Goal: Task Accomplishment & Management: Manage account settings

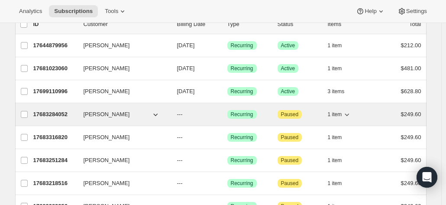
scroll to position [43, 0]
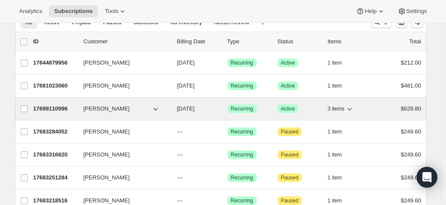
click at [54, 106] on p "17699110996" at bounding box center [54, 108] width 43 height 9
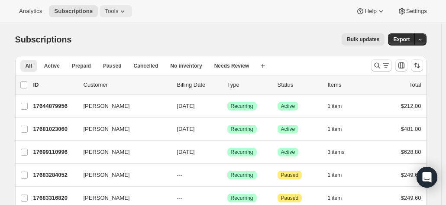
click at [123, 8] on button "Tools" at bounding box center [116, 11] width 32 height 12
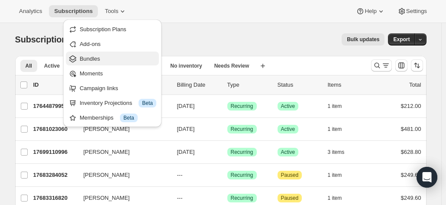
click at [90, 60] on span "Bundles" at bounding box center [90, 58] width 20 height 6
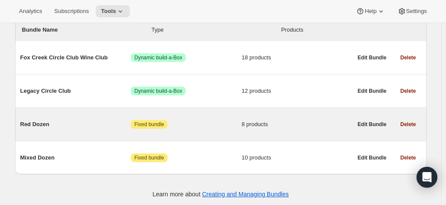
scroll to position [110, 0]
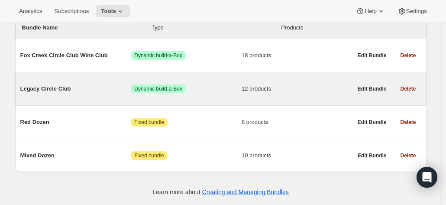
click at [48, 86] on span "Legacy Circle Club" at bounding box center [75, 88] width 111 height 9
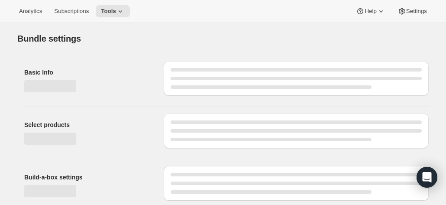
type input "Legacy Circle Club"
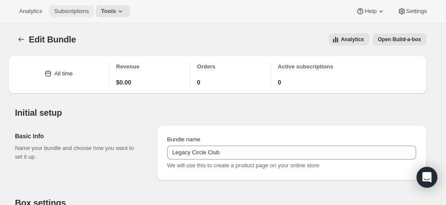
click at [64, 14] on span "Subscriptions" at bounding box center [71, 11] width 35 height 7
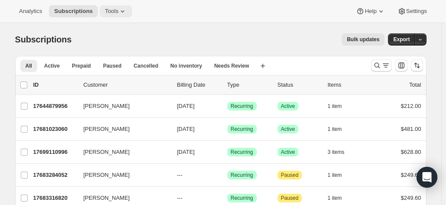
click at [110, 11] on span "Tools" at bounding box center [111, 11] width 13 height 7
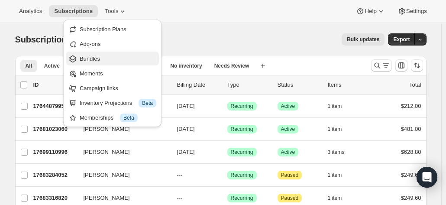
click at [98, 61] on span "Bundles" at bounding box center [90, 58] width 20 height 6
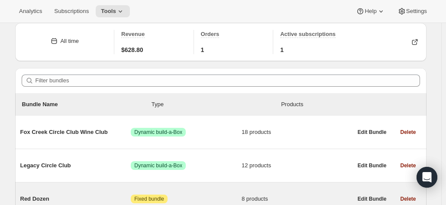
scroll to position [110, 0]
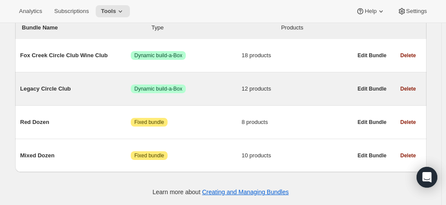
click at [48, 88] on span "Legacy Circle Club" at bounding box center [75, 88] width 111 height 9
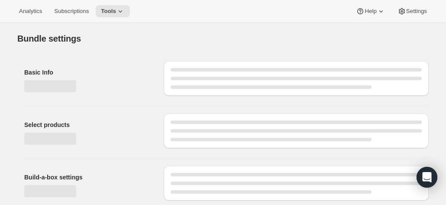
type input "Legacy Circle Club"
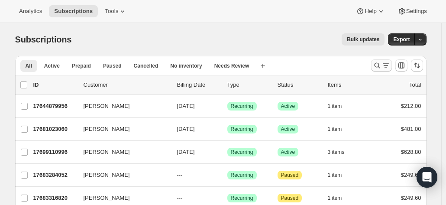
click at [382, 60] on button "Search and filter results" at bounding box center [381, 65] width 21 height 12
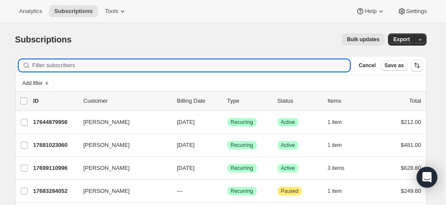
click at [97, 61] on input "Filter subscribers" at bounding box center [191, 65] width 318 height 12
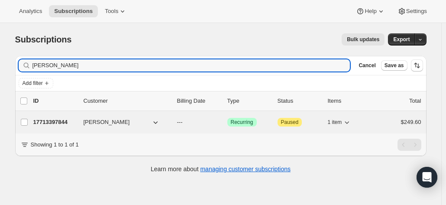
type input "julienne leach"
click at [60, 122] on p "17713397844" at bounding box center [54, 122] width 43 height 9
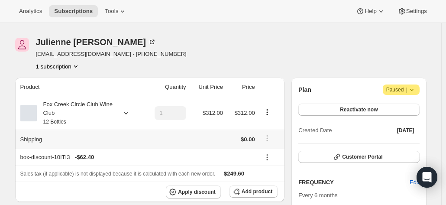
scroll to position [43, 0]
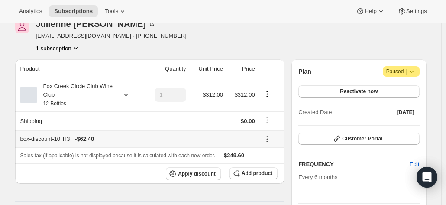
click at [267, 136] on icon at bounding box center [267, 139] width 9 height 9
click at [226, 137] on div "box-discount-10ITI3 - $62.40" at bounding box center [137, 139] width 234 height 9
click at [251, 173] on span "Add product" at bounding box center [256, 173] width 31 height 7
click at [267, 138] on icon at bounding box center [266, 138] width 1 height 1
click at [269, 137] on icon at bounding box center [267, 139] width 9 height 9
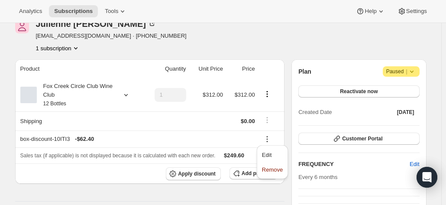
click at [235, 192] on div "Product Quantity Unit Price Price Fox Creek Circle Club Wine Club 12 Bottles 1 …" at bounding box center [150, 208] width 270 height 298
click at [253, 171] on span "Add product" at bounding box center [256, 173] width 31 height 7
click at [268, 138] on icon at bounding box center [267, 139] width 9 height 9
click at [185, 143] on th "box-discount-10ITI3 - $62.40" at bounding box center [136, 138] width 242 height 17
click at [249, 165] on th "Apply discount Add product" at bounding box center [150, 173] width 270 height 20
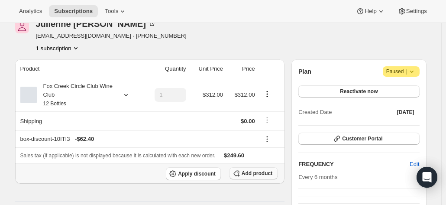
click at [251, 173] on span "Add product" at bounding box center [256, 173] width 31 height 7
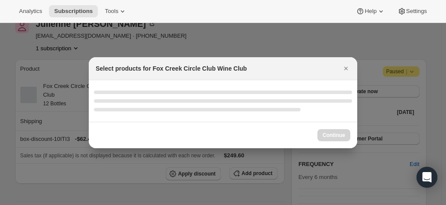
click at [215, 109] on div ":r218:" at bounding box center [197, 109] width 206 height 3
click at [342, 67] on div "Select products for Fox Creek Circle Club Wine Club Continue" at bounding box center [223, 102] width 268 height 91
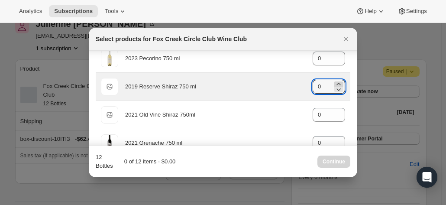
click at [335, 83] on icon ":r218:" at bounding box center [338, 84] width 9 height 9
type input "3"
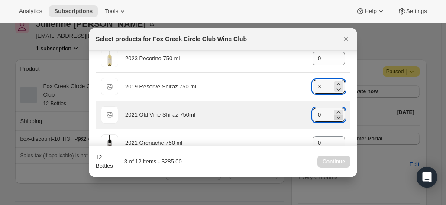
click at [334, 112] on div ":r218:" at bounding box center [339, 114] width 10 height 10
click at [334, 113] on icon ":r218:" at bounding box center [338, 117] width 9 height 9
click at [335, 113] on icon ":r218:" at bounding box center [338, 117] width 9 height 9
click at [334, 110] on icon ":r218:" at bounding box center [338, 112] width 9 height 9
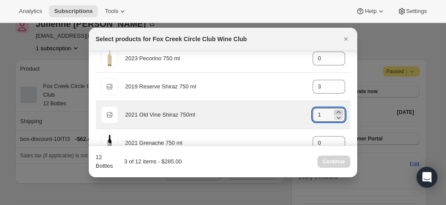
click at [334, 109] on icon ":r218:" at bounding box center [338, 112] width 9 height 9
type input "3"
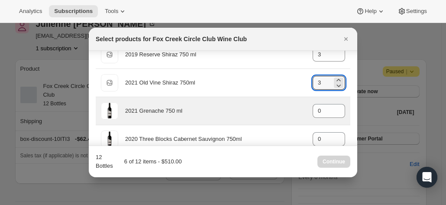
scroll to position [87, 0]
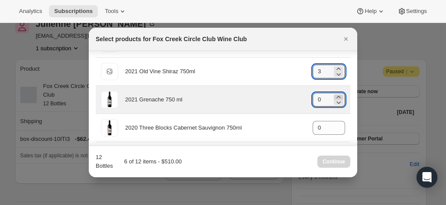
click at [336, 95] on icon ":r218:" at bounding box center [338, 97] width 9 height 9
click at [336, 94] on icon ":r218:" at bounding box center [338, 97] width 9 height 9
type input "3"
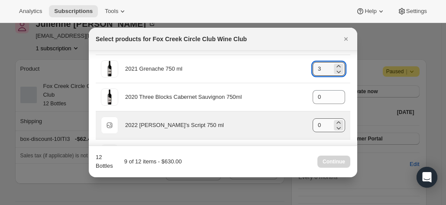
scroll to position [130, 0]
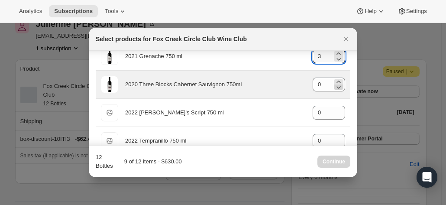
click at [329, 80] on div "0" at bounding box center [328, 84] width 32 height 14
click at [336, 83] on icon ":r218:" at bounding box center [338, 87] width 9 height 9
click at [336, 79] on icon ":r218:" at bounding box center [338, 81] width 9 height 9
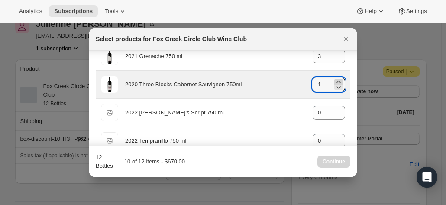
click at [336, 79] on icon ":r218:" at bounding box center [338, 81] width 9 height 9
click at [335, 79] on icon ":r218:" at bounding box center [338, 81] width 9 height 9
click at [337, 86] on icon ":r218:" at bounding box center [339, 87] width 4 height 3
type input "3"
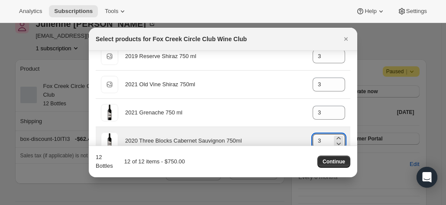
scroll to position [87, 0]
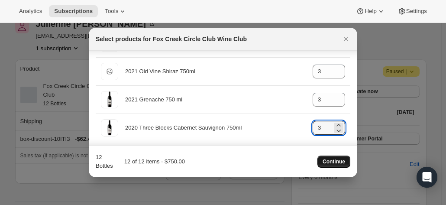
click at [331, 160] on span "Continue" at bounding box center [333, 161] width 22 height 7
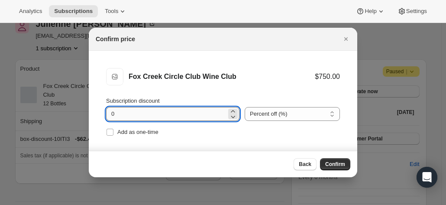
click at [168, 115] on input "0" at bounding box center [166, 114] width 120 height 14
drag, startPoint x: 150, startPoint y: 114, endPoint x: 95, endPoint y: 114, distance: 54.5
click at [95, 114] on li "Fox Creek Circle Club Wine Club Fox Creek Circle Club Wine Club $750.00 Subscri…" at bounding box center [223, 103] width 268 height 105
click at [302, 164] on span "Back" at bounding box center [305, 164] width 13 height 7
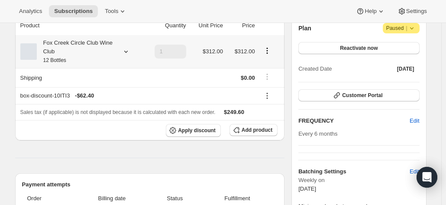
click at [127, 50] on icon at bounding box center [126, 51] width 9 height 9
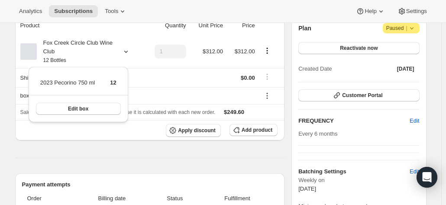
click at [366, 126] on div "FREQUENCY Edit Every 6 months" at bounding box center [358, 127] width 121 height 22
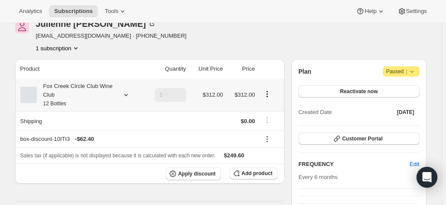
scroll to position [0, 0]
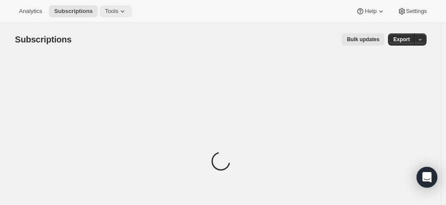
click at [111, 10] on span "Tools" at bounding box center [111, 11] width 13 height 7
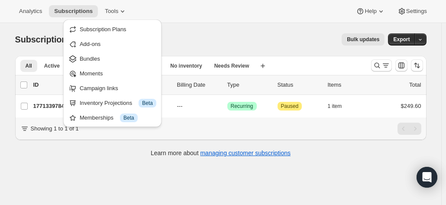
drag, startPoint x: 211, startPoint y: 25, endPoint x: 206, endPoint y: 47, distance: 23.1
click at [212, 25] on div "Subscriptions. This page is ready Subscriptions Bulk updates More actions Bulk …" at bounding box center [220, 39] width 411 height 33
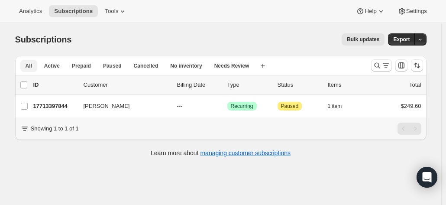
click at [26, 65] on button "All" at bounding box center [28, 66] width 17 height 12
click at [31, 12] on span "Analytics" at bounding box center [30, 11] width 23 height 7
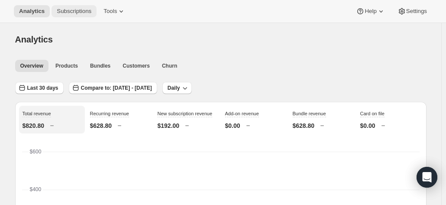
click at [69, 12] on span "Subscriptions" at bounding box center [74, 11] width 35 height 7
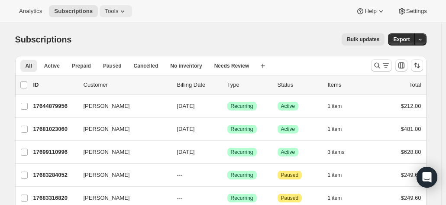
click at [107, 13] on span "Tools" at bounding box center [111, 11] width 13 height 7
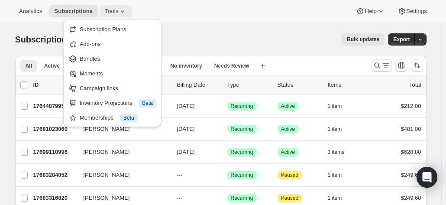
click at [110, 12] on span "Tools" at bounding box center [111, 11] width 13 height 7
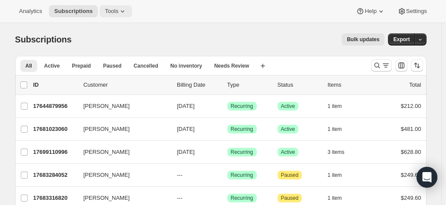
click at [110, 12] on span "Tools" at bounding box center [111, 11] width 13 height 7
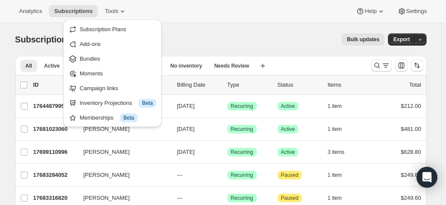
click at [193, 30] on div "Subscriptions. This page is ready Subscriptions Bulk updates More actions Bulk …" at bounding box center [220, 39] width 411 height 33
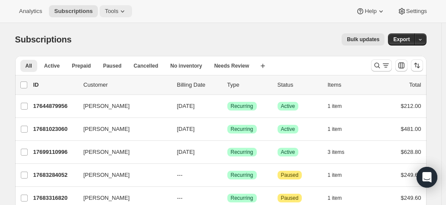
click at [118, 8] on icon at bounding box center [122, 11] width 9 height 9
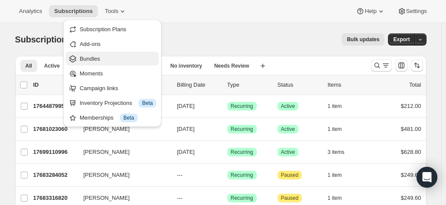
click at [88, 57] on span "Bundles" at bounding box center [90, 58] width 20 height 6
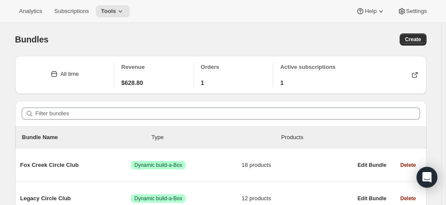
scroll to position [87, 0]
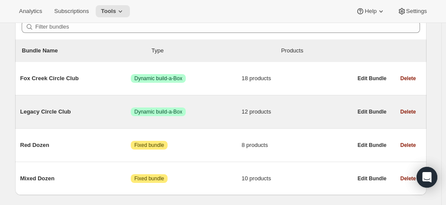
click at [51, 109] on span "Legacy Circle Club" at bounding box center [75, 111] width 111 height 9
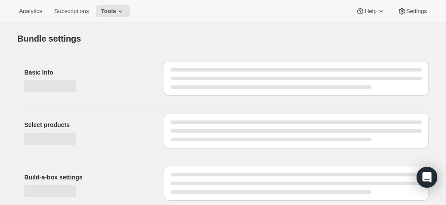
type input "Legacy Circle Club"
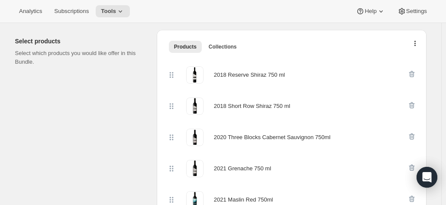
scroll to position [173, 0]
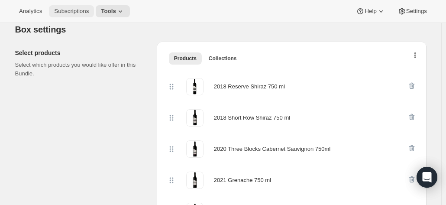
click at [70, 10] on span "Subscriptions" at bounding box center [71, 11] width 35 height 7
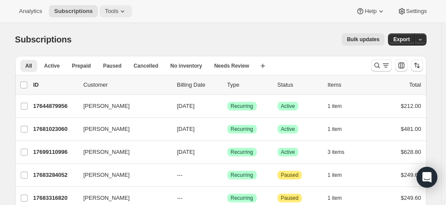
click at [106, 13] on span "Tools" at bounding box center [111, 11] width 13 height 7
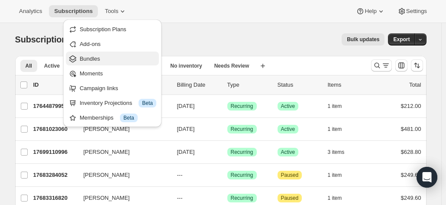
click at [99, 51] on button "Bundles" at bounding box center [112, 58] width 93 height 14
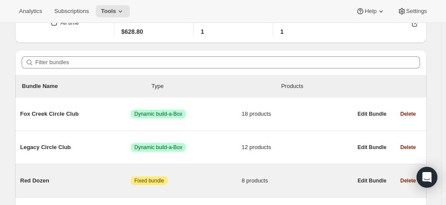
scroll to position [87, 0]
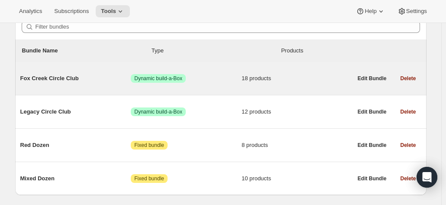
click at [64, 78] on span "Fox Creek Circle Club" at bounding box center [75, 78] width 111 height 9
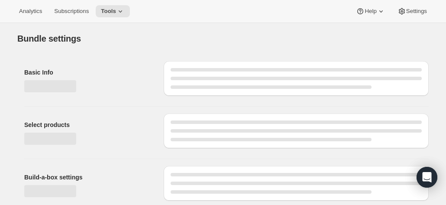
type input "Fox Creek Circle Club"
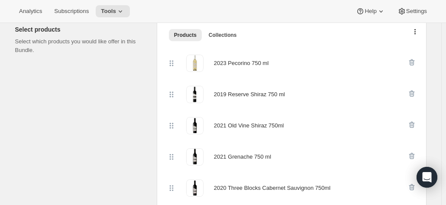
scroll to position [216, 0]
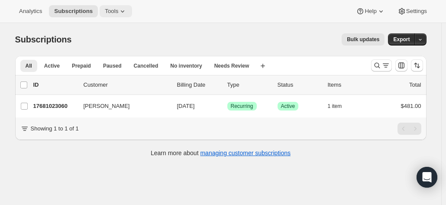
click at [106, 13] on span "Tools" at bounding box center [111, 11] width 13 height 7
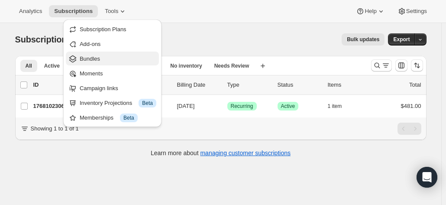
click at [92, 58] on span "Bundles" at bounding box center [90, 58] width 20 height 6
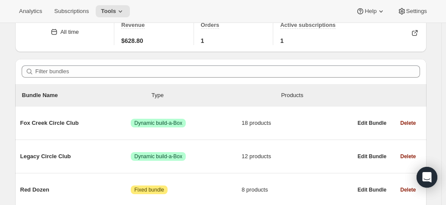
scroll to position [87, 0]
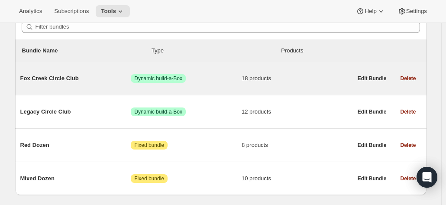
click at [49, 79] on span "Fox Creek Circle Club" at bounding box center [75, 78] width 111 height 9
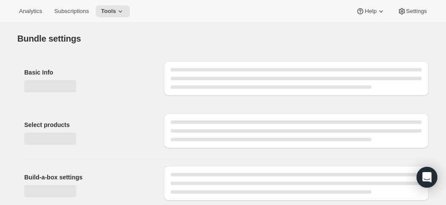
type input "Fox Creek Circle Club"
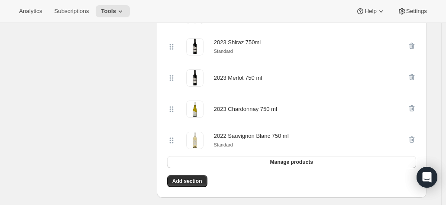
scroll to position [692, 0]
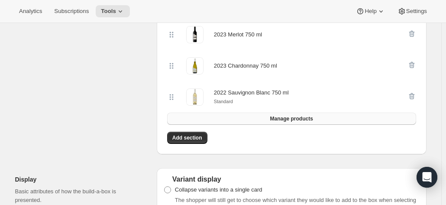
click at [260, 117] on button "Manage products" at bounding box center [291, 118] width 249 height 12
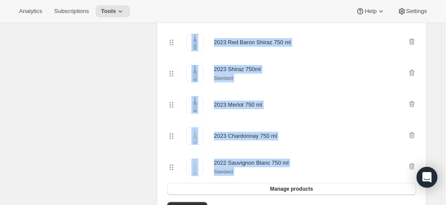
scroll to position [627, 0]
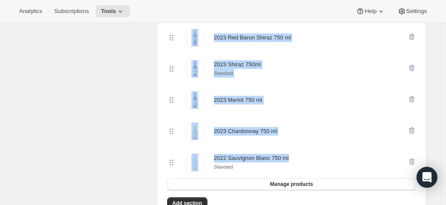
drag, startPoint x: 213, startPoint y: 84, endPoint x: 318, endPoint y: 156, distance: 126.7
copy div "2023 Pecorino 750 ml 2019 Reserve Shiraz 750 ml 2021 Old Vine Shiraz 750ml 2021…"
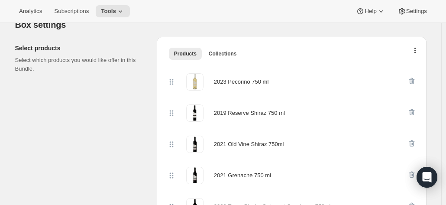
scroll to position [194, 0]
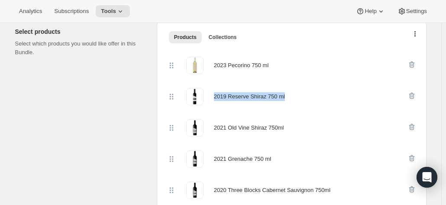
drag, startPoint x: 258, startPoint y: 96, endPoint x: 211, endPoint y: 96, distance: 47.6
click at [211, 96] on div "2019 Reserve Shiraz 750 ml" at bounding box center [287, 96] width 240 height 17
copy div "2019 Reserve Shiraz 750 ml"
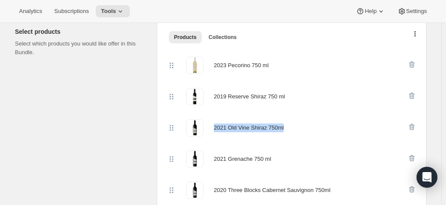
drag, startPoint x: 293, startPoint y: 127, endPoint x: 215, endPoint y: 128, distance: 78.7
click at [215, 128] on div "2021 Old Vine Shiraz 750ml" at bounding box center [287, 127] width 240 height 17
copy div "2021 Old Vine Shiraz 750ml"
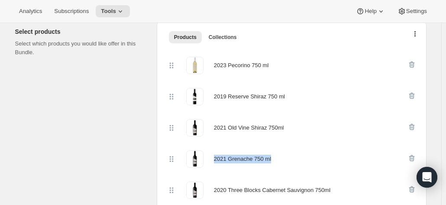
drag, startPoint x: 276, startPoint y: 158, endPoint x: 215, endPoint y: 159, distance: 60.6
click at [215, 159] on div "2021 Grenache 750 ml" at bounding box center [287, 158] width 240 height 17
copy div "2021 Grenache 750 ml"
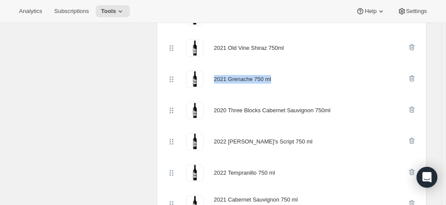
scroll to position [281, 0]
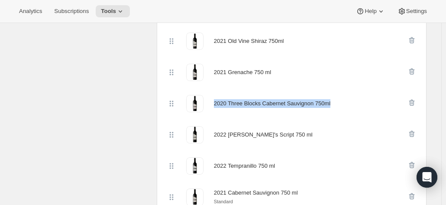
drag, startPoint x: 342, startPoint y: 99, endPoint x: 212, endPoint y: 102, distance: 130.7
click at [212, 102] on div "2020 Three Blocks Cabernet Sauvignon 750ml" at bounding box center [287, 103] width 240 height 17
copy div "2020 Three Blocks Cabernet Sauvignon 750ml"
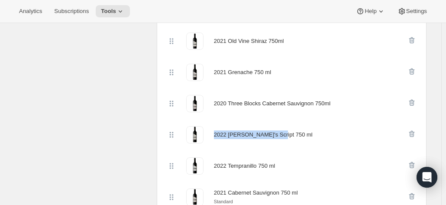
drag, startPoint x: 242, startPoint y: 136, endPoint x: 215, endPoint y: 136, distance: 26.8
click at [215, 136] on div "2022 [PERSON_NAME]'s Script 750 ml" at bounding box center [287, 134] width 240 height 17
copy div "2022 [PERSON_NAME]'s Script 750 ml"
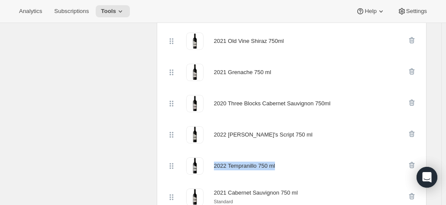
drag, startPoint x: 286, startPoint y: 164, endPoint x: 212, endPoint y: 165, distance: 74.0
click at [212, 165] on div "2022 Tempranillo 750 ml" at bounding box center [287, 165] width 240 height 17
copy div "2022 Tempranillo 750 ml"
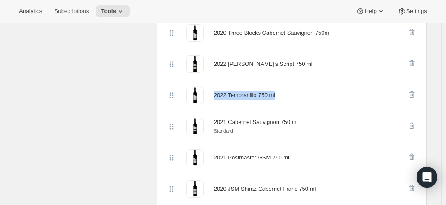
scroll to position [367, 0]
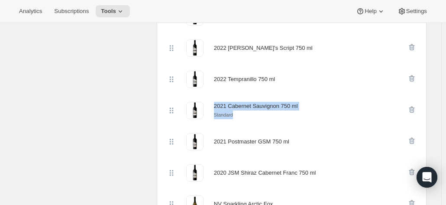
drag, startPoint x: 257, startPoint y: 122, endPoint x: 214, endPoint y: 106, distance: 45.9
click at [214, 106] on div "2021 Cabernet Sauvignon 750 ml Standard" at bounding box center [291, 110] width 249 height 31
click at [279, 122] on div "2021 Cabernet Sauvignon 750 ml Standard" at bounding box center [291, 110] width 249 height 31
drag, startPoint x: 306, startPoint y: 105, endPoint x: 211, endPoint y: 104, distance: 94.7
click at [211, 104] on div "2021 Cabernet Sauvignon 750 ml Standard" at bounding box center [287, 110] width 240 height 17
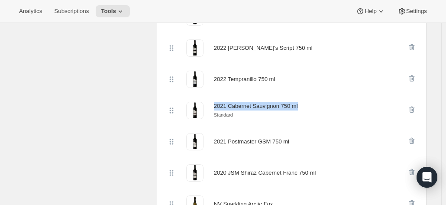
copy div "2021 Cabernet Sauvignon 750 ml"
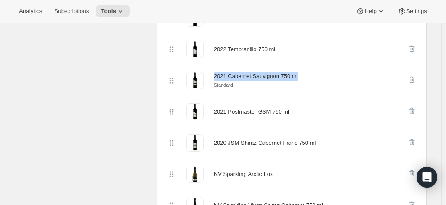
scroll to position [411, 0]
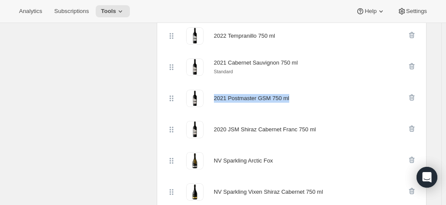
drag, startPoint x: 303, startPoint y: 98, endPoint x: 215, endPoint y: 97, distance: 87.4
click at [215, 97] on div "2021 Postmaster GSM 750 ml" at bounding box center [287, 98] width 240 height 17
copy div "2021 Postmaster GSM 750 ml"
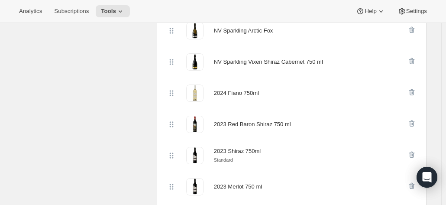
scroll to position [454, 0]
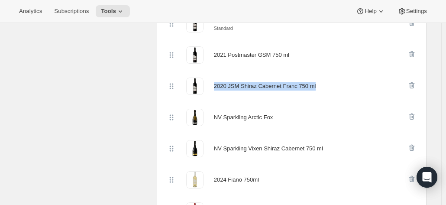
drag, startPoint x: 328, startPoint y: 87, endPoint x: 214, endPoint y: 102, distance: 114.7
click at [216, 86] on div "2020 JSM Shiraz Cabernet Franc 750 ml" at bounding box center [287, 85] width 240 height 17
copy div "2020 JSM Shiraz Cabernet Franc 750 ml"
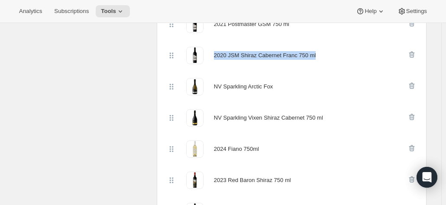
scroll to position [497, 0]
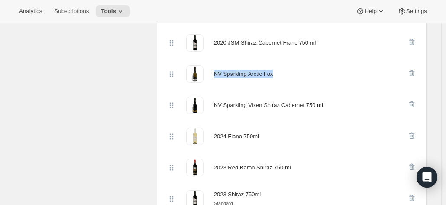
drag, startPoint x: 289, startPoint y: 73, endPoint x: 216, endPoint y: 76, distance: 72.7
click at [216, 76] on div "NV Sparkling Arctic Fox" at bounding box center [287, 73] width 240 height 17
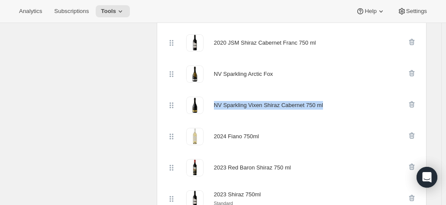
drag, startPoint x: 321, startPoint y: 103, endPoint x: 215, endPoint y: 106, distance: 105.6
click at [215, 106] on div "NV Sparkling Vixen Shiraz Cabernet 750 ml" at bounding box center [287, 104] width 240 height 17
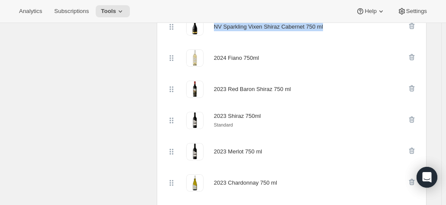
scroll to position [584, 0]
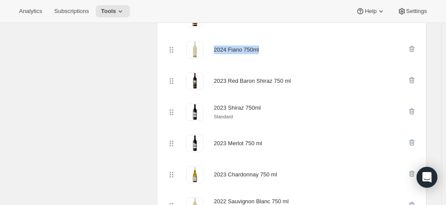
drag, startPoint x: 269, startPoint y: 53, endPoint x: 212, endPoint y: 55, distance: 57.1
click at [213, 51] on div "2024 Fiano 750ml" at bounding box center [287, 49] width 240 height 17
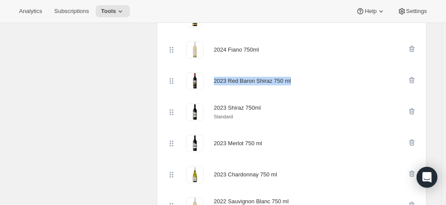
drag, startPoint x: 304, startPoint y: 82, endPoint x: 211, endPoint y: 86, distance: 93.1
click at [211, 86] on div "2023 Red Baron Shiraz 750 ml" at bounding box center [287, 80] width 240 height 17
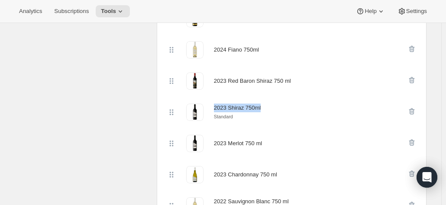
drag, startPoint x: 269, startPoint y: 108, endPoint x: 215, endPoint y: 106, distance: 54.5
click at [215, 106] on div "2023 Shiraz 750ml Standard" at bounding box center [287, 111] width 240 height 17
drag, startPoint x: 272, startPoint y: 141, endPoint x: 216, endPoint y: 144, distance: 55.9
click at [216, 144] on div "2023 Merlot 750 ml" at bounding box center [287, 143] width 240 height 17
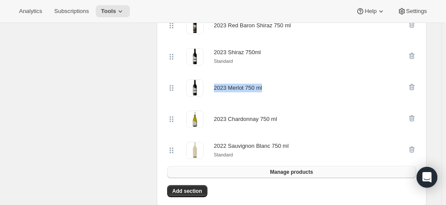
scroll to position [670, 0]
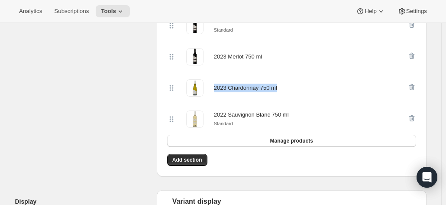
drag, startPoint x: 254, startPoint y: 92, endPoint x: 214, endPoint y: 90, distance: 39.4
click at [214, 90] on div "2023 Chardonnay 750 ml" at bounding box center [287, 87] width 240 height 17
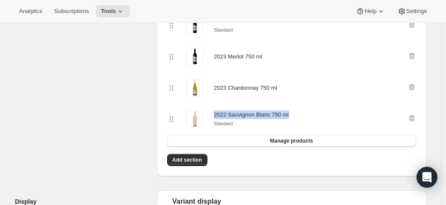
drag, startPoint x: 293, startPoint y: 114, endPoint x: 211, endPoint y: 114, distance: 82.2
click at [211, 114] on div "2022 Sauvignon Blanc 750 ml Standard" at bounding box center [287, 118] width 240 height 17
click at [436, 82] on div "Edit Bundle. This page is ready Edit Bundle Analytics Open Build-a-box More act…" at bounding box center [221, 62] width 432 height 1418
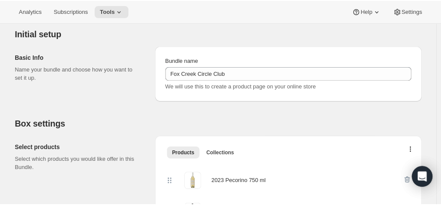
scroll to position [0, 0]
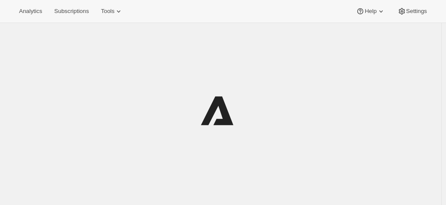
scroll to position [38, 0]
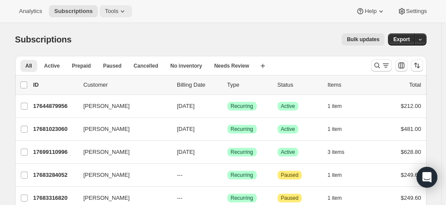
click at [105, 9] on span "Tools" at bounding box center [111, 11] width 13 height 7
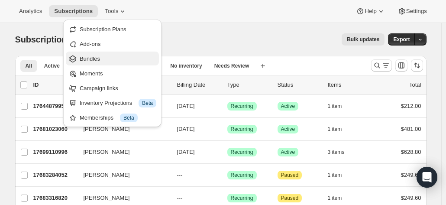
click at [89, 58] on span "Bundles" at bounding box center [90, 58] width 20 height 6
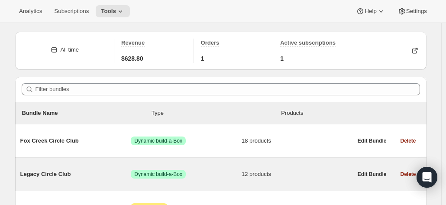
scroll to position [43, 0]
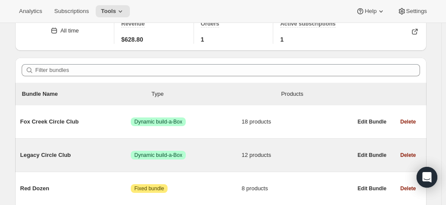
click at [31, 154] on span "Legacy Circle Club" at bounding box center [75, 155] width 111 height 9
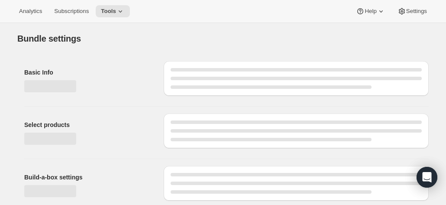
type input "Legacy Circle Club"
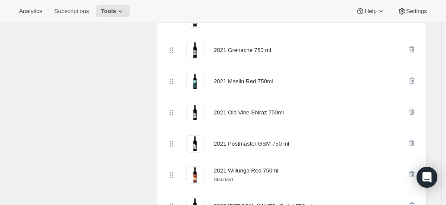
scroll to position [346, 0]
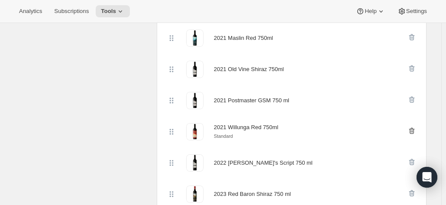
click at [411, 130] on icon "button" at bounding box center [411, 130] width 9 height 9
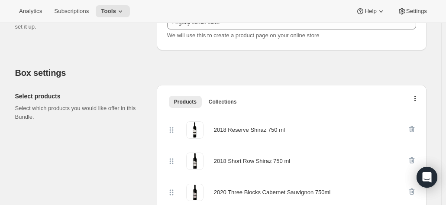
scroll to position [173, 0]
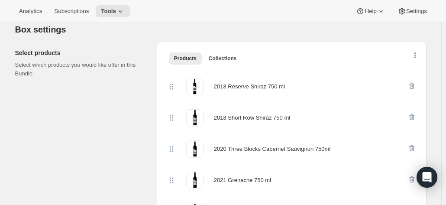
click at [416, 55] on icon "button" at bounding box center [415, 55] width 2 height 7
click at [301, 34] on h2 "Box settings" at bounding box center [220, 29] width 411 height 10
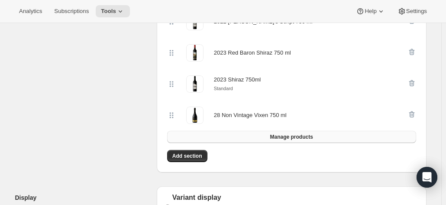
scroll to position [476, 0]
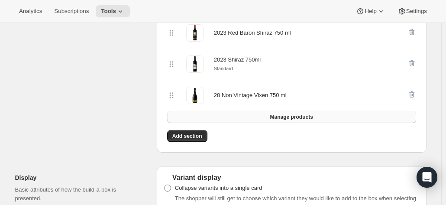
click at [262, 118] on button "Manage products" at bounding box center [291, 117] width 249 height 12
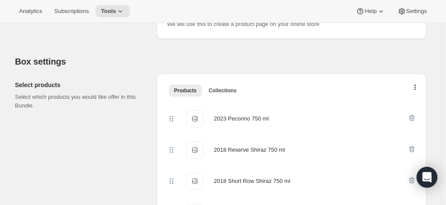
scroll to position [173, 0]
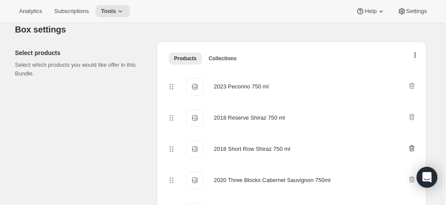
click at [411, 117] on icon "button" at bounding box center [411, 116] width 9 height 9
click at [413, 118] on icon "button" at bounding box center [411, 116] width 9 height 9
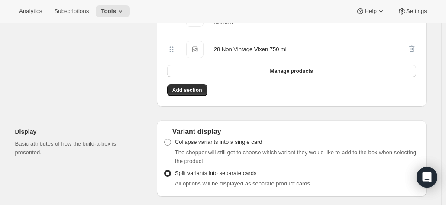
scroll to position [433, 0]
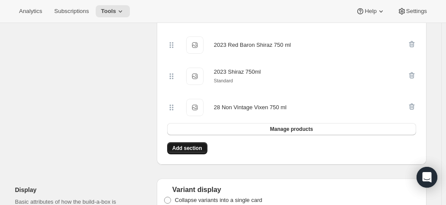
click at [196, 144] on button "Add section" at bounding box center [187, 148] width 40 height 12
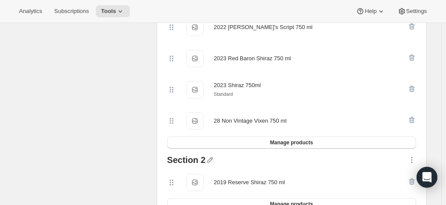
scroll to position [476, 0]
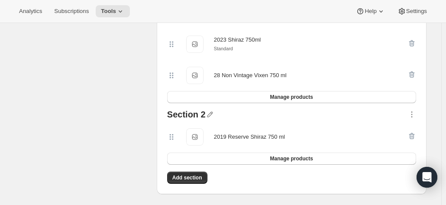
click at [414, 133] on div at bounding box center [411, 136] width 9 height 17
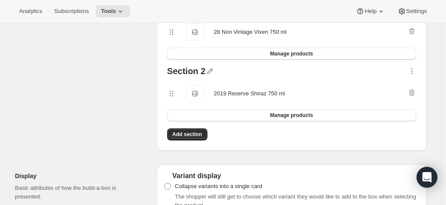
click at [413, 90] on div at bounding box center [411, 93] width 9 height 17
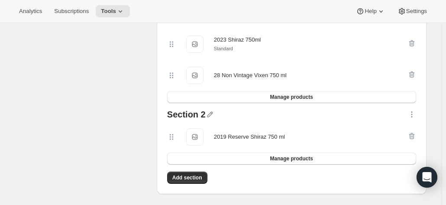
click at [410, 135] on div at bounding box center [411, 136] width 9 height 17
click at [413, 119] on div at bounding box center [411, 115] width 9 height 11
click at [411, 114] on icon "button" at bounding box center [411, 114] width 9 height 9
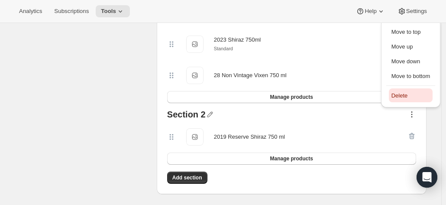
click at [408, 94] on span "Delete" at bounding box center [410, 95] width 39 height 9
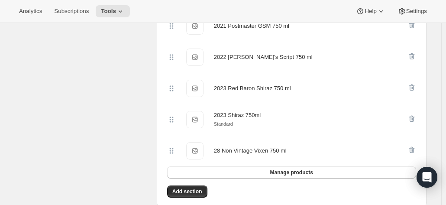
scroll to position [389, 0]
click at [290, 170] on span "Manage products" at bounding box center [291, 172] width 43 height 7
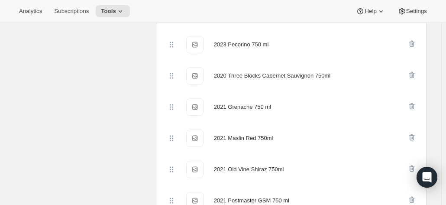
scroll to position [260, 0]
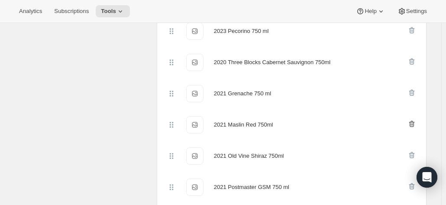
click at [410, 123] on icon "button" at bounding box center [411, 123] width 9 height 9
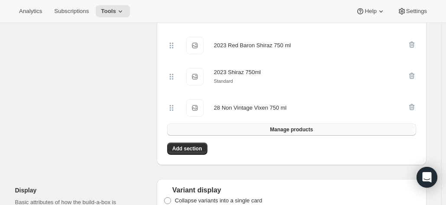
scroll to position [433, 0]
click at [271, 128] on button "Manage products" at bounding box center [291, 129] width 249 height 12
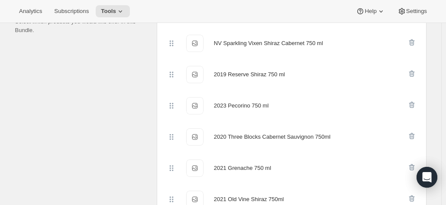
scroll to position [130, 0]
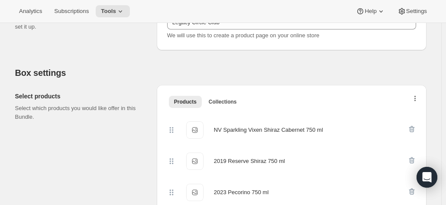
click at [415, 98] on button "button" at bounding box center [415, 100] width 9 height 9
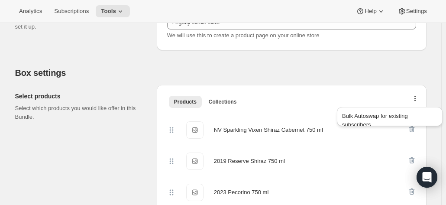
click at [336, 92] on div "Products Collections More views Products Collections More views" at bounding box center [292, 101] width 256 height 19
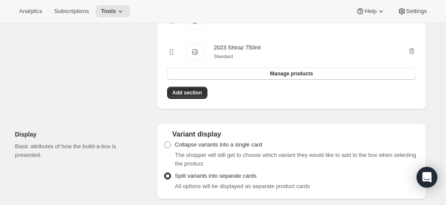
scroll to position [519, 0]
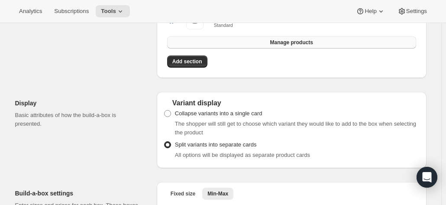
click at [271, 44] on button "Manage products" at bounding box center [291, 42] width 249 height 12
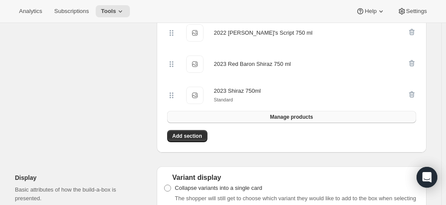
scroll to position [433, 0]
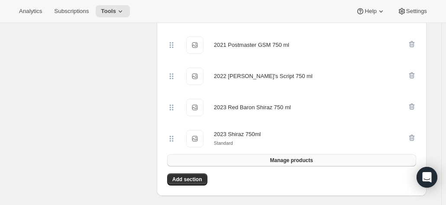
click at [294, 156] on button "Manage products" at bounding box center [291, 160] width 249 height 12
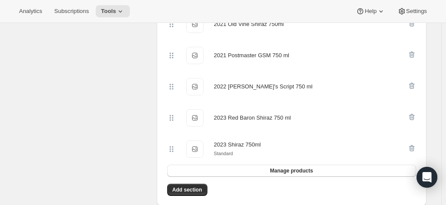
scroll to position [519, 0]
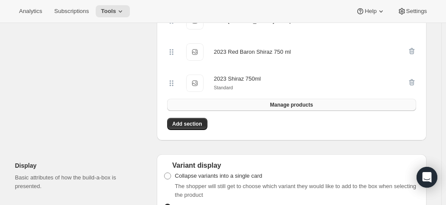
click at [256, 102] on button "Manage products" at bounding box center [291, 105] width 249 height 12
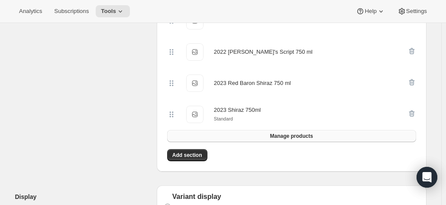
click at [251, 135] on button "Manage products" at bounding box center [291, 136] width 249 height 12
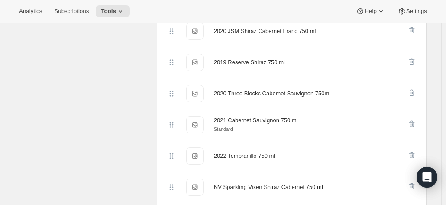
scroll to position [130, 0]
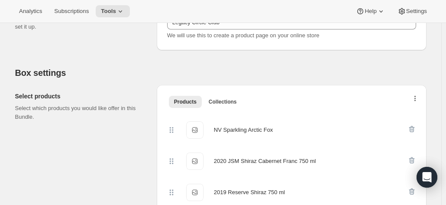
click at [419, 99] on button "button" at bounding box center [415, 100] width 9 height 9
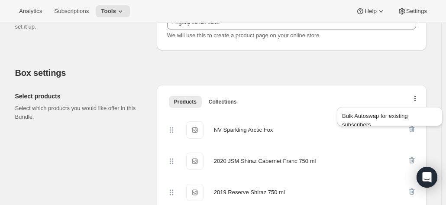
click at [342, 94] on div "Products Collections More views Products Collections More views" at bounding box center [292, 101] width 256 height 19
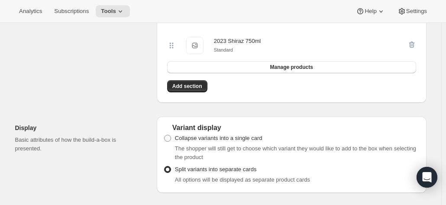
scroll to position [606, 0]
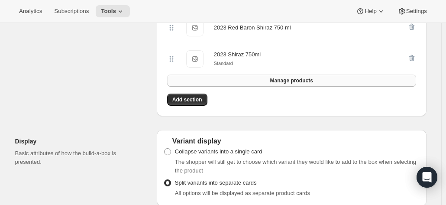
click at [271, 82] on button "Manage products" at bounding box center [291, 80] width 249 height 12
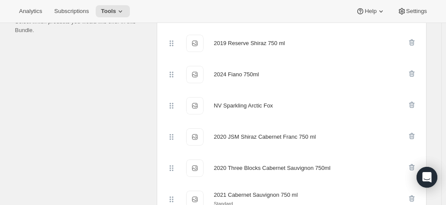
scroll to position [130, 0]
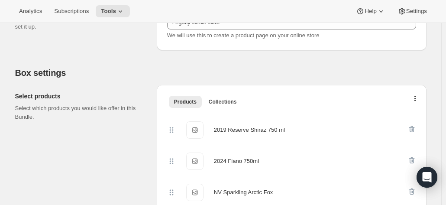
click at [412, 96] on div at bounding box center [415, 100] width 9 height 9
click at [416, 99] on icon "button" at bounding box center [415, 99] width 2 height 7
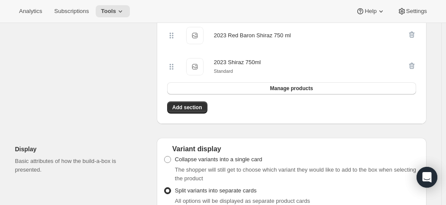
scroll to position [692, 0]
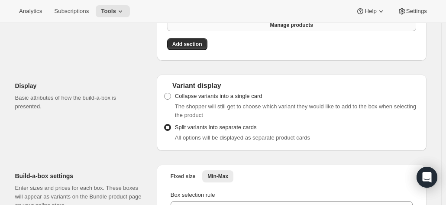
click at [261, 26] on button "Manage products" at bounding box center [291, 25] width 249 height 12
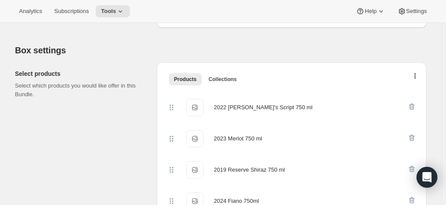
scroll to position [87, 0]
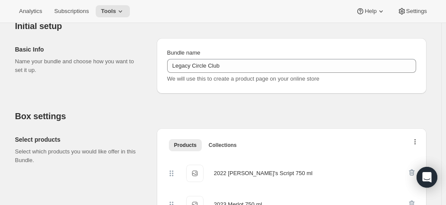
click at [416, 141] on icon "button" at bounding box center [415, 142] width 2 height 7
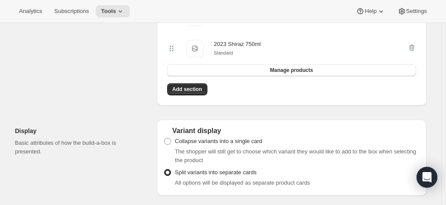
scroll to position [692, 0]
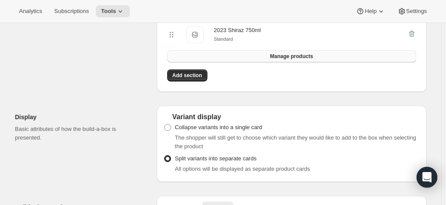
click at [284, 60] on button "Manage products" at bounding box center [291, 56] width 249 height 12
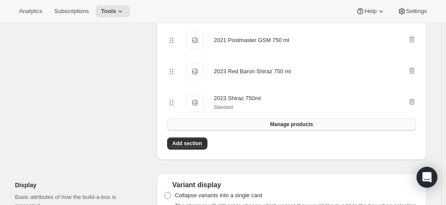
scroll to position [649, 0]
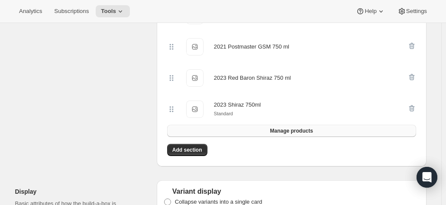
click at [267, 127] on button "Manage products" at bounding box center [291, 131] width 249 height 12
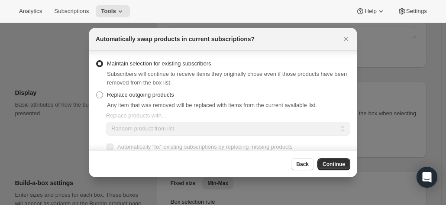
scroll to position [76, 0]
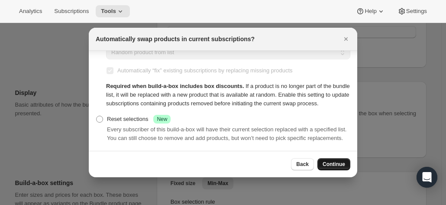
click at [333, 165] on span "Continue" at bounding box center [333, 164] width 22 height 7
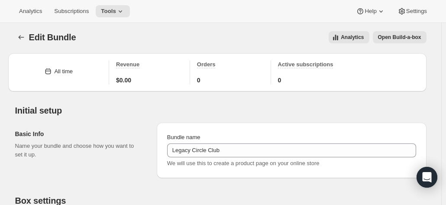
scroll to position [0, 0]
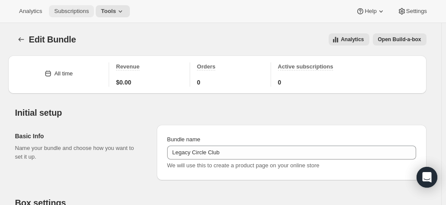
click at [75, 13] on span "Subscriptions" at bounding box center [71, 11] width 35 height 7
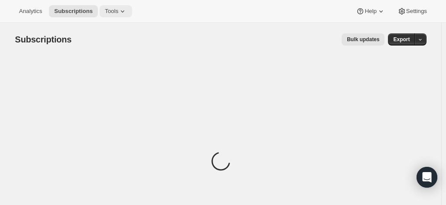
click at [111, 13] on span "Tools" at bounding box center [111, 11] width 13 height 7
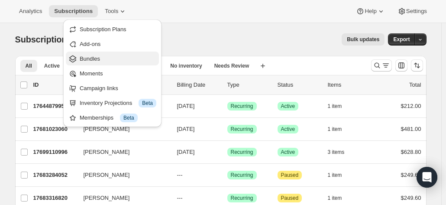
click at [91, 57] on span "Bundles" at bounding box center [90, 58] width 20 height 6
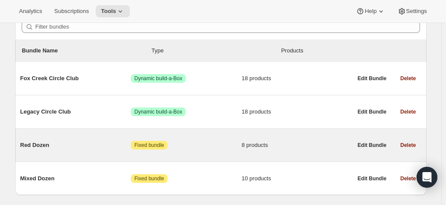
scroll to position [110, 0]
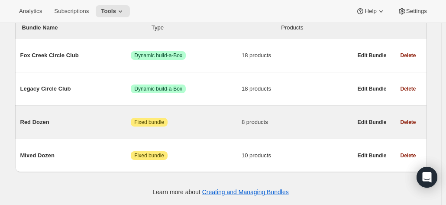
click at [29, 124] on span "Red Dozen" at bounding box center [75, 122] width 111 height 9
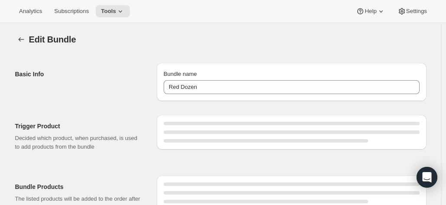
type input "Red Dozen"
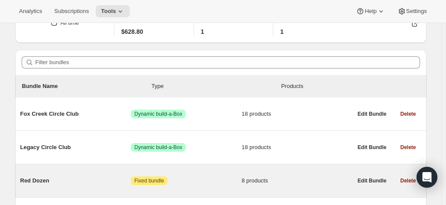
scroll to position [110, 0]
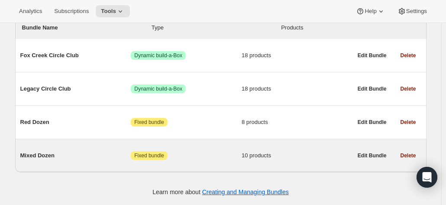
click at [35, 154] on span "Mixed Dozen" at bounding box center [75, 155] width 111 height 9
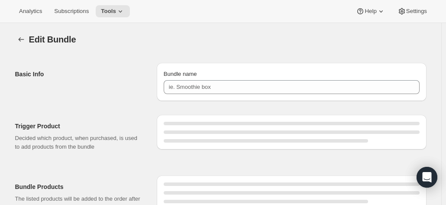
type input "Mixed Dozen"
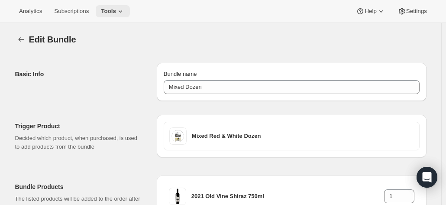
click at [106, 10] on span "Tools" at bounding box center [108, 11] width 15 height 7
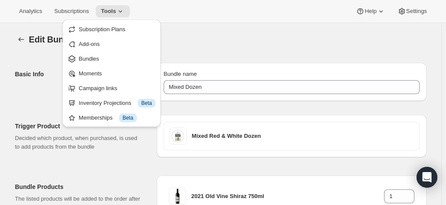
click at [202, 13] on div "Analytics Subscriptions Tools Help Settings" at bounding box center [223, 11] width 446 height 23
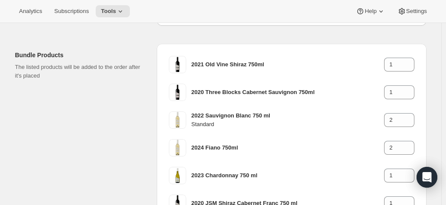
scroll to position [130, 0]
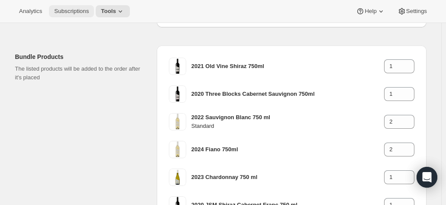
click at [72, 12] on span "Subscriptions" at bounding box center [71, 11] width 35 height 7
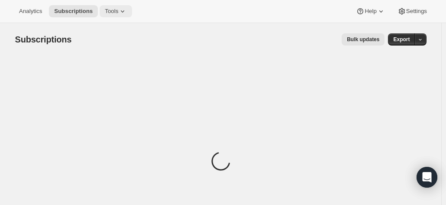
click at [110, 8] on span "Tools" at bounding box center [111, 11] width 13 height 7
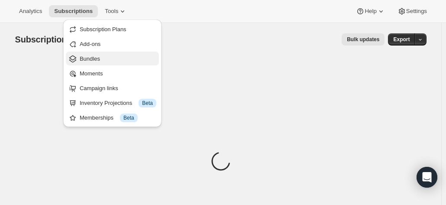
click at [98, 60] on span "Bundles" at bounding box center [90, 58] width 20 height 6
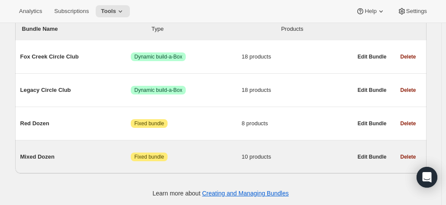
scroll to position [110, 0]
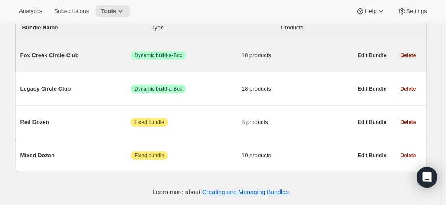
click at [60, 56] on span "Fox Creek Circle Club" at bounding box center [75, 55] width 111 height 9
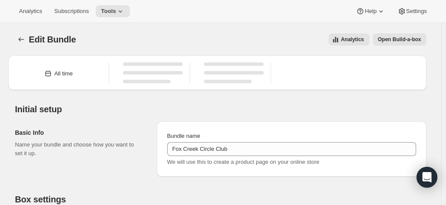
type input "Fox Creek Circle Club"
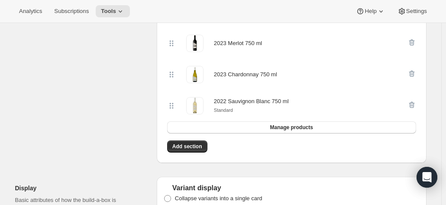
scroll to position [692, 0]
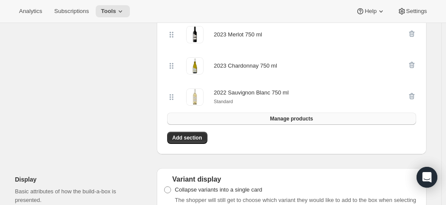
click at [275, 118] on span "Manage products" at bounding box center [291, 118] width 43 height 7
click at [281, 118] on span "Manage products" at bounding box center [291, 118] width 43 height 7
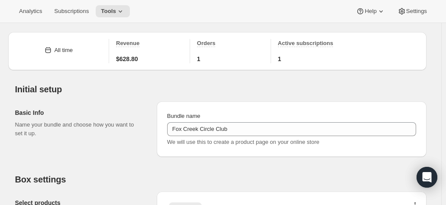
scroll to position [0, 0]
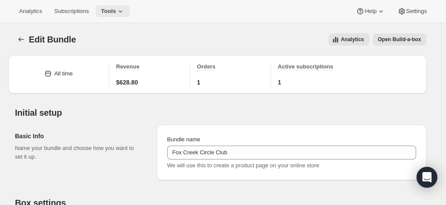
click at [108, 11] on span "Tools" at bounding box center [108, 11] width 15 height 7
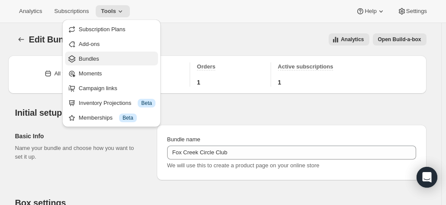
click at [93, 58] on span "Bundles" at bounding box center [89, 58] width 20 height 6
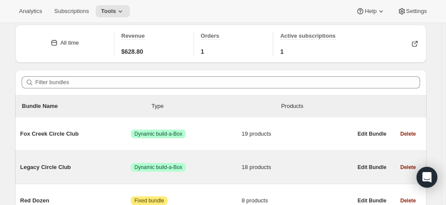
scroll to position [43, 0]
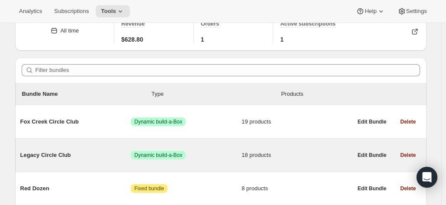
click at [51, 150] on div "Legacy Circle Club Success Dynamic build-a-Box 18 products" at bounding box center [186, 155] width 332 height 22
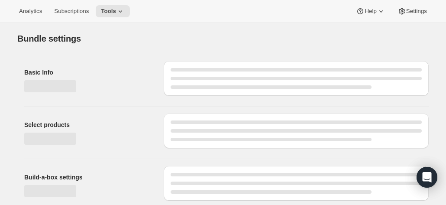
type input "Legacy Circle Club"
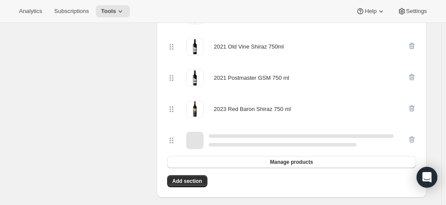
scroll to position [692, 0]
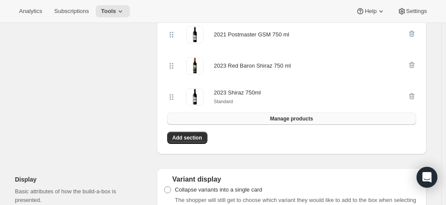
click at [240, 115] on button "Manage products" at bounding box center [291, 118] width 249 height 12
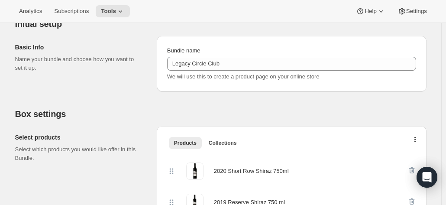
scroll to position [43, 0]
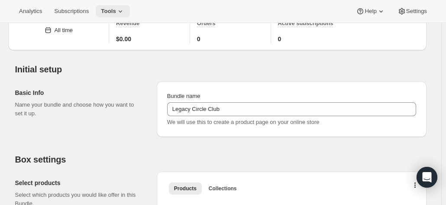
click at [105, 12] on span "Tools" at bounding box center [108, 11] width 15 height 7
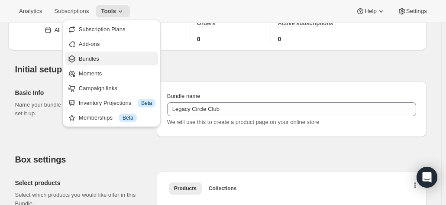
click at [88, 55] on span "Bundles" at bounding box center [89, 58] width 20 height 6
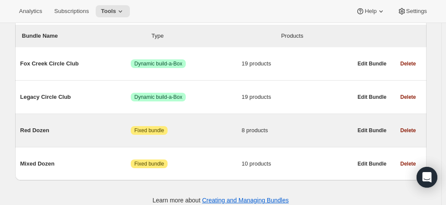
scroll to position [110, 0]
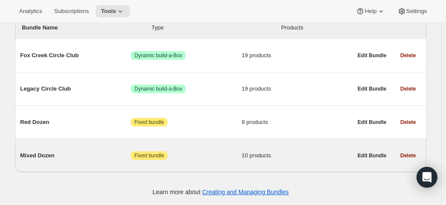
click at [39, 151] on span "Mixed Dozen" at bounding box center [75, 155] width 111 height 9
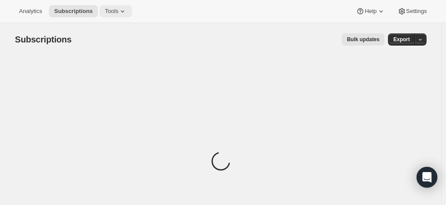
click at [106, 13] on span "Tools" at bounding box center [111, 11] width 13 height 7
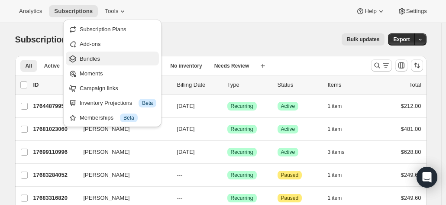
click at [90, 60] on span "Bundles" at bounding box center [90, 58] width 20 height 6
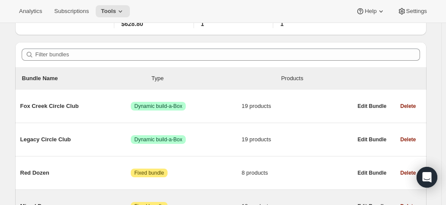
scroll to position [87, 0]
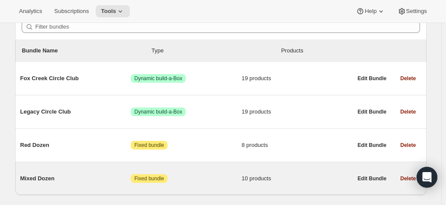
click at [31, 180] on span "Mixed Dozen" at bounding box center [75, 178] width 111 height 9
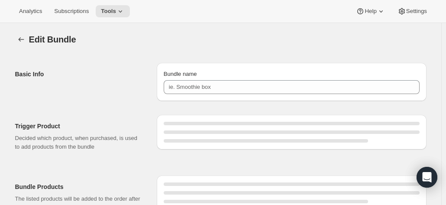
type input "Mixed Dozen"
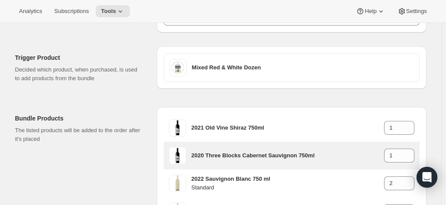
scroll to position [130, 0]
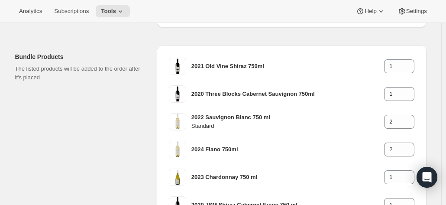
click at [41, 110] on div "Bundle Products The listed products will be added to the order after it's placed" at bounding box center [82, 201] width 135 height 313
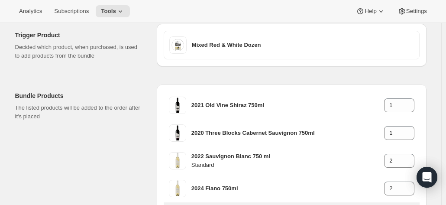
scroll to position [0, 0]
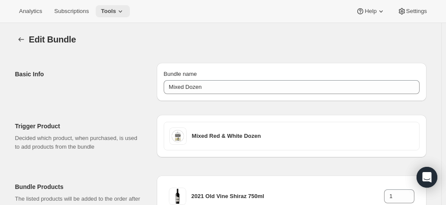
click at [106, 11] on span "Tools" at bounding box center [108, 11] width 15 height 7
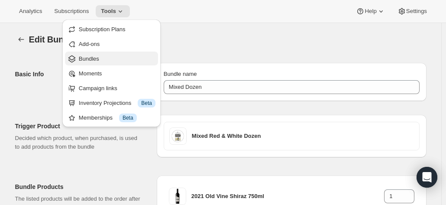
click at [94, 57] on span "Bundles" at bounding box center [89, 58] width 20 height 6
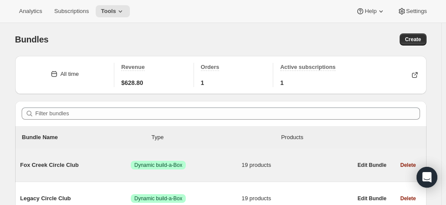
scroll to position [43, 0]
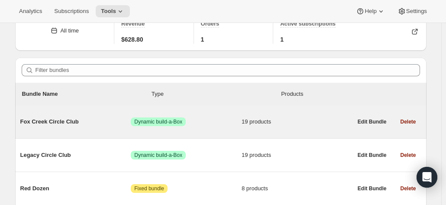
click at [55, 127] on div "Fox Creek Circle Club Success Dynamic build-a-Box 19 products" at bounding box center [186, 121] width 332 height 22
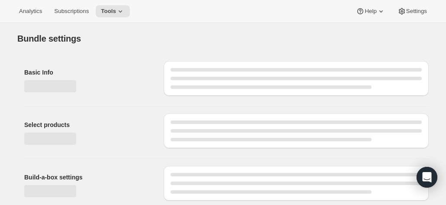
type input "Fox Creek Circle Club"
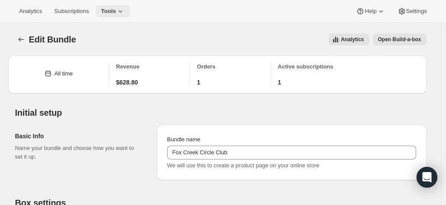
click at [107, 12] on span "Tools" at bounding box center [108, 11] width 15 height 7
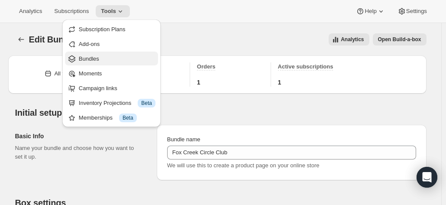
click at [99, 56] on span "Bundles" at bounding box center [117, 59] width 77 height 9
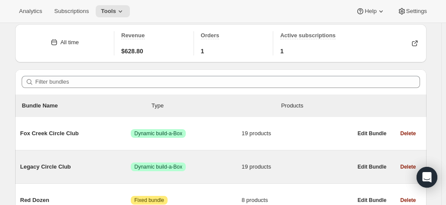
scroll to position [43, 0]
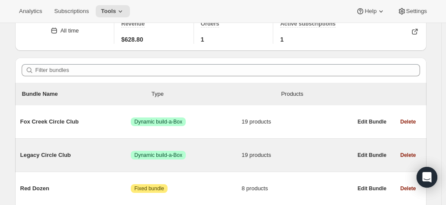
click at [62, 155] on span "Legacy Circle Club" at bounding box center [75, 155] width 111 height 9
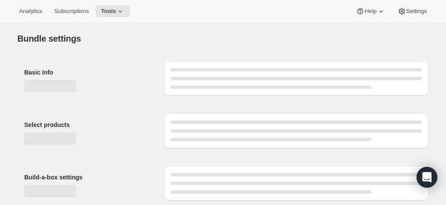
type input "Legacy Circle Club"
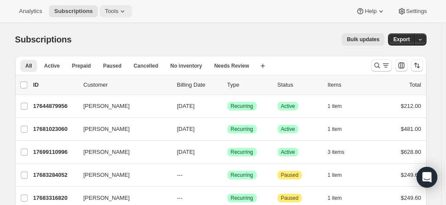
click at [105, 8] on span "Tools" at bounding box center [111, 11] width 13 height 7
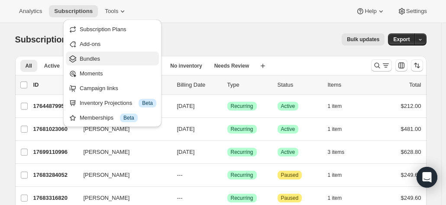
click at [90, 58] on span "Bundles" at bounding box center [90, 58] width 20 height 6
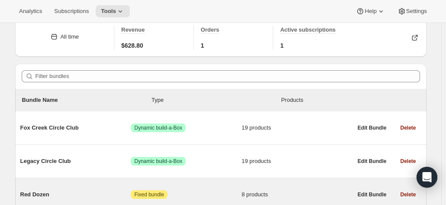
scroll to position [87, 0]
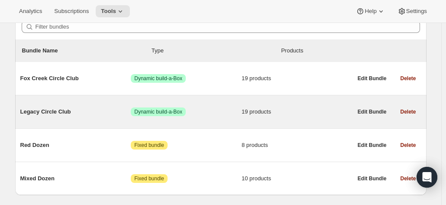
click at [49, 110] on span "Legacy Circle Club" at bounding box center [75, 111] width 111 height 9
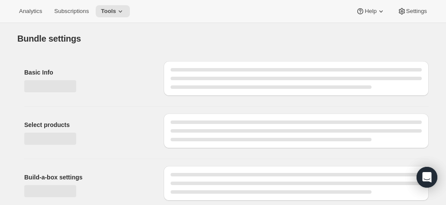
type input "Legacy Circle Club"
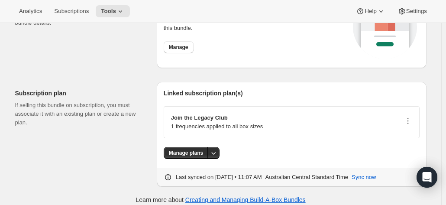
scroll to position [1305, 0]
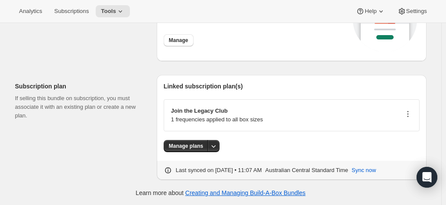
click at [408, 113] on icon "button" at bounding box center [407, 113] width 9 height 9
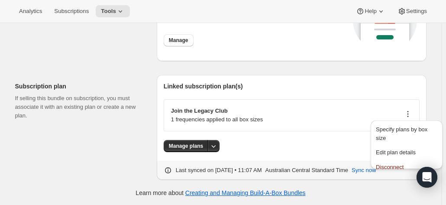
click at [310, 76] on div "Linked subscription plan(s) Join the Legacy Club 1 frequencies applied to all b…" at bounding box center [292, 127] width 270 height 105
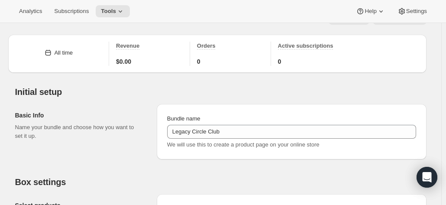
scroll to position [0, 0]
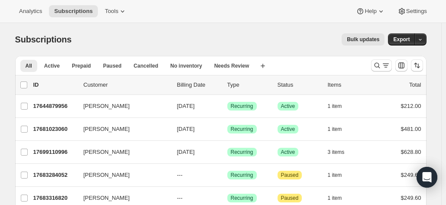
click at [370, 64] on div at bounding box center [396, 65] width 59 height 17
click at [375, 66] on icon "Search and filter results" at bounding box center [376, 65] width 9 height 9
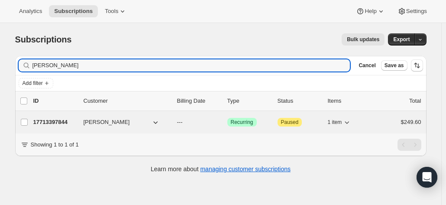
type input "[PERSON_NAME]"
click at [72, 116] on div "17713397844 [PERSON_NAME] --- Success Recurring Attention Paused 1 item $249.60" at bounding box center [227, 122] width 388 height 12
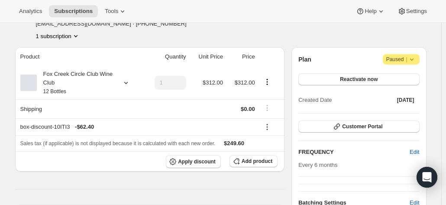
scroll to position [43, 0]
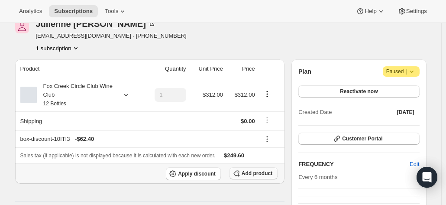
click at [251, 168] on button "Add product" at bounding box center [253, 173] width 48 height 12
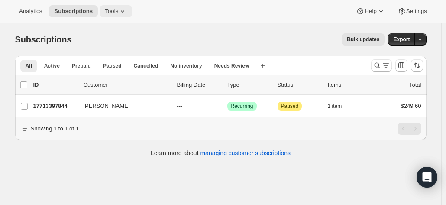
click at [106, 11] on span "Tools" at bounding box center [111, 11] width 13 height 7
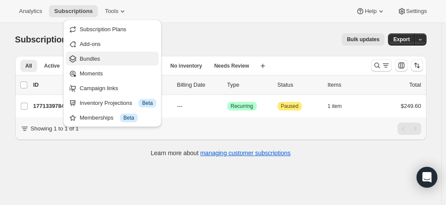
click at [85, 62] on span "Bundles" at bounding box center [90, 58] width 20 height 6
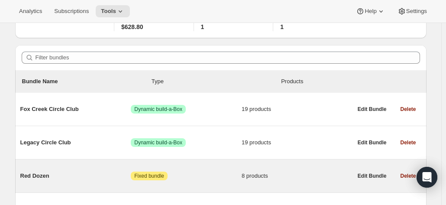
scroll to position [110, 0]
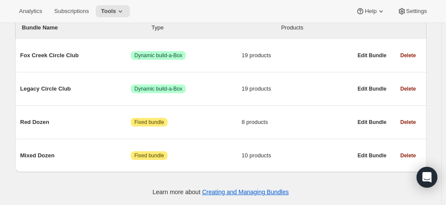
click at [433, 14] on div "Analytics Subscriptions Tools Help Settings" at bounding box center [223, 11] width 446 height 23
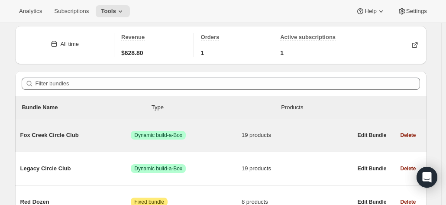
scroll to position [87, 0]
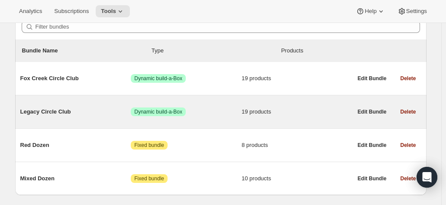
click at [40, 111] on span "Legacy Circle Club" at bounding box center [75, 111] width 111 height 9
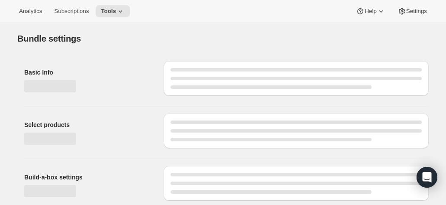
type input "Legacy Circle Club"
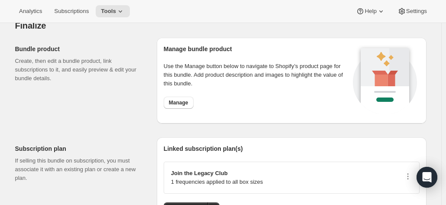
scroll to position [1255, 0]
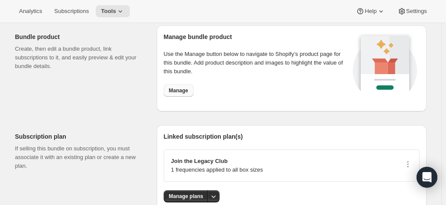
click at [177, 92] on span "Manage" at bounding box center [178, 90] width 19 height 7
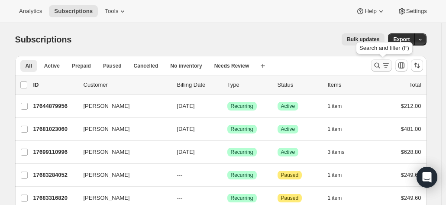
click at [377, 65] on icon "Search and filter results" at bounding box center [376, 65] width 9 height 9
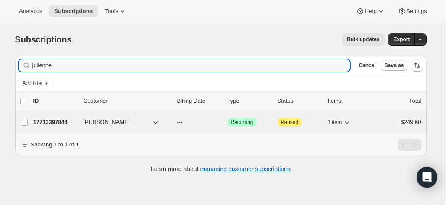
type input "julienne"
click at [56, 122] on p "17713397844" at bounding box center [54, 122] width 43 height 9
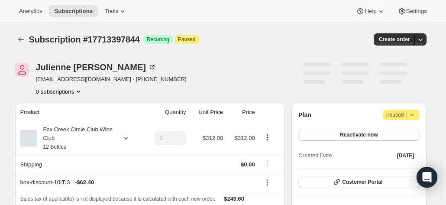
scroll to position [87, 0]
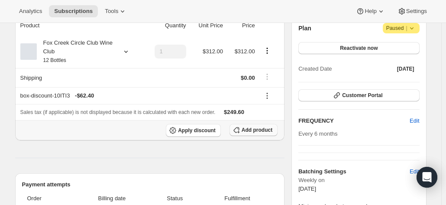
click at [257, 130] on span "Add product" at bounding box center [256, 129] width 31 height 7
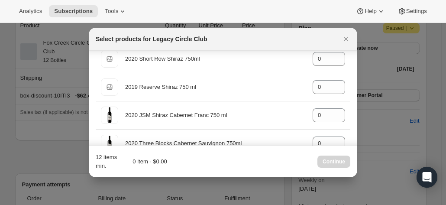
scroll to position [0, 0]
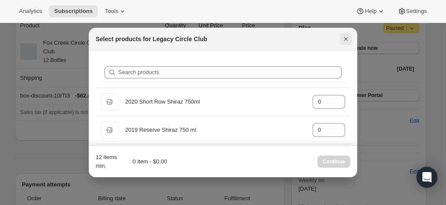
click at [350, 39] on icon "Close" at bounding box center [345, 39] width 9 height 9
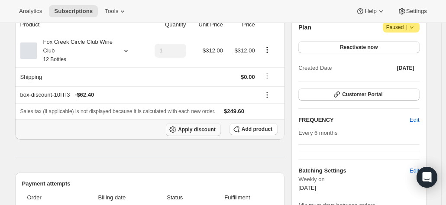
scroll to position [87, 0]
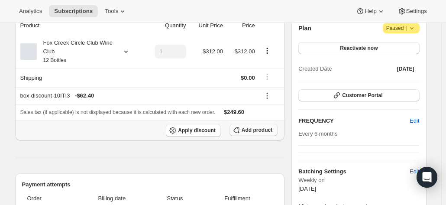
click at [244, 127] on span "Add product" at bounding box center [256, 129] width 31 height 7
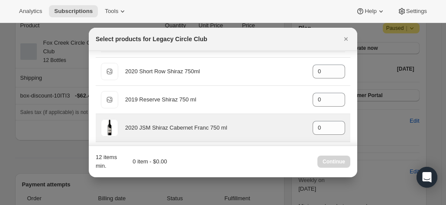
scroll to position [43, 0]
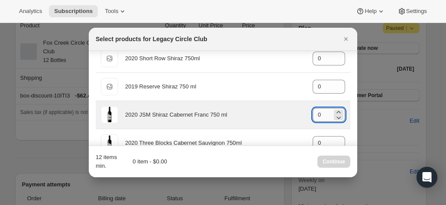
click at [318, 115] on input "0" at bounding box center [321, 115] width 19 height 14
drag, startPoint x: 318, startPoint y: 115, endPoint x: 299, endPoint y: 115, distance: 19.0
click at [299, 115] on div "2020 JSM Shiraz Cabernet Franc 750 ml gid://shopify/ProductVariant/415949165364…" at bounding box center [223, 114] width 244 height 17
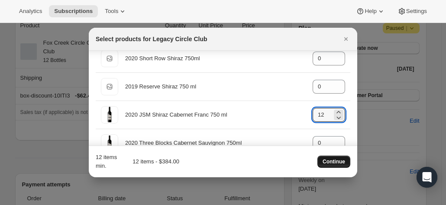
type input "12"
click at [329, 162] on span "Continue" at bounding box center [333, 161] width 22 height 7
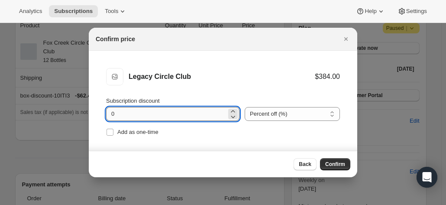
click at [167, 113] on input "0" at bounding box center [166, 114] width 120 height 14
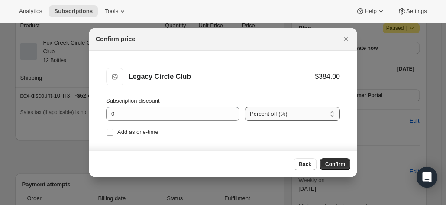
click at [255, 115] on select "Percent off (%) Amount off ($)" at bounding box center [291, 114] width 95 height 14
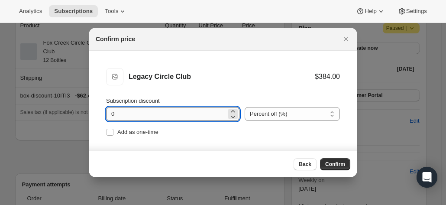
click at [162, 117] on input "0" at bounding box center [166, 114] width 120 height 14
drag, startPoint x: 122, startPoint y: 119, endPoint x: 117, endPoint y: 116, distance: 6.6
click at [117, 116] on input "0" at bounding box center [166, 114] width 120 height 14
click at [116, 113] on input "0" at bounding box center [166, 114] width 120 height 14
drag, startPoint x: 116, startPoint y: 113, endPoint x: 95, endPoint y: 113, distance: 21.2
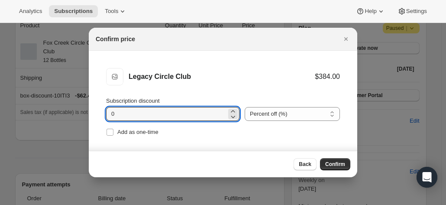
click at [98, 113] on li "Legacy Circle Club Legacy Circle Club $384.00 Subscription discount 0 Percent o…" at bounding box center [223, 103] width 268 height 105
click at [241, 94] on li "Legacy Circle Club Legacy Circle Club $384.00 Subscription discount 0 Percent o…" at bounding box center [223, 103] width 268 height 105
click at [202, 115] on input "0" at bounding box center [166, 114] width 120 height 14
drag, startPoint x: 151, startPoint y: 114, endPoint x: 107, endPoint y: 112, distance: 43.3
click at [106, 113] on input "0" at bounding box center [166, 114] width 120 height 14
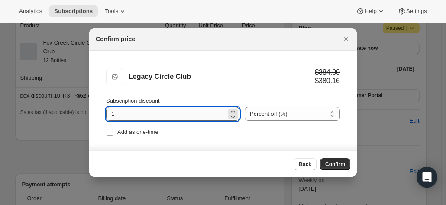
type input "15"
drag, startPoint x: 131, startPoint y: 112, endPoint x: 104, endPoint y: 110, distance: 27.3
click at [104, 110] on li "Legacy Circle Club Legacy Circle Club $384.00 $326.40 Subscription discount 15 …" at bounding box center [223, 103] width 268 height 105
type input "0"
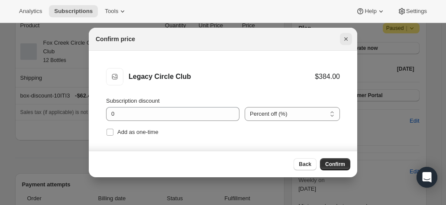
click at [345, 39] on icon "Close" at bounding box center [345, 39] width 9 height 9
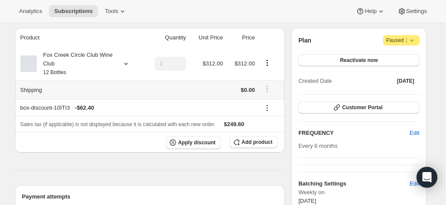
scroll to position [87, 0]
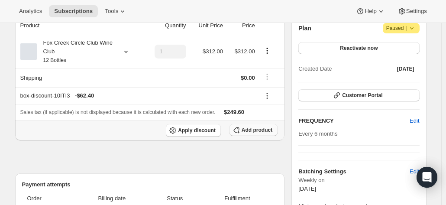
click at [254, 129] on span "Add product" at bounding box center [256, 129] width 31 height 7
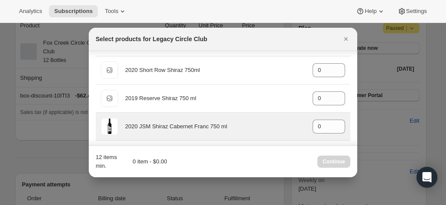
scroll to position [43, 0]
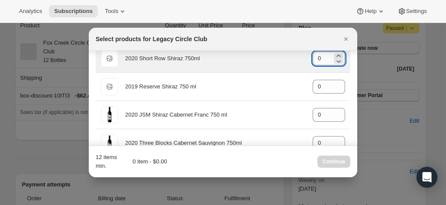
drag, startPoint x: 323, startPoint y: 59, endPoint x: 316, endPoint y: 58, distance: 7.4
click at [312, 58] on input "0" at bounding box center [321, 58] width 19 height 14
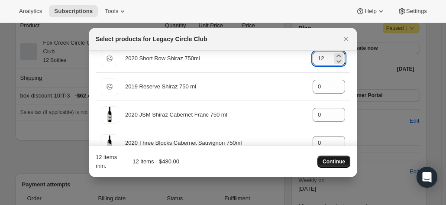
type input "12"
click at [333, 160] on span "Continue" at bounding box center [333, 161] width 22 height 7
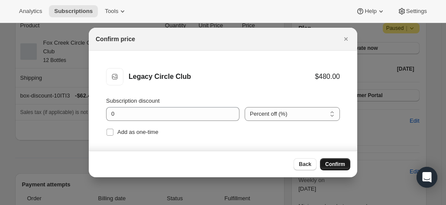
click at [332, 165] on span "Confirm" at bounding box center [335, 164] width 20 height 7
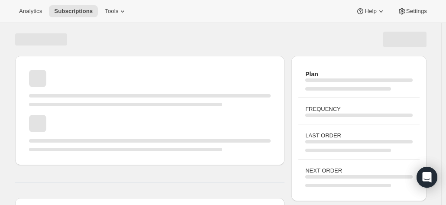
scroll to position [87, 0]
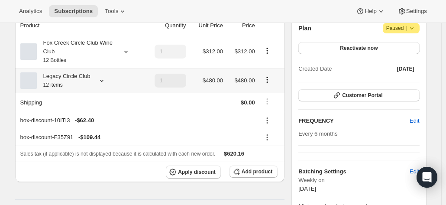
click at [62, 76] on div "Legacy Circle Club 12 items" at bounding box center [64, 80] width 54 height 17
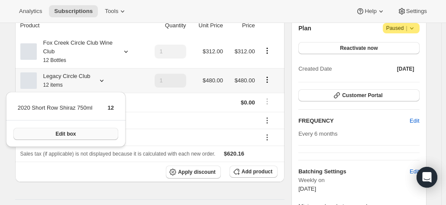
click at [61, 133] on span "Edit box" at bounding box center [65, 133] width 20 height 7
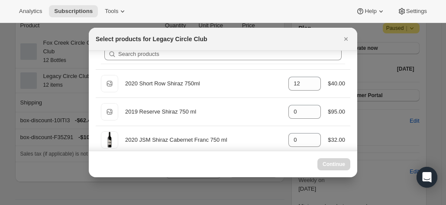
scroll to position [0, 0]
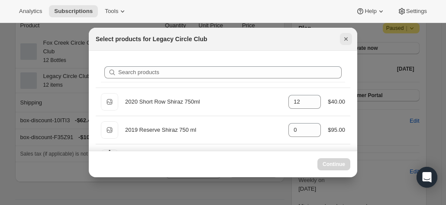
click at [343, 37] on icon "Close" at bounding box center [345, 39] width 9 height 9
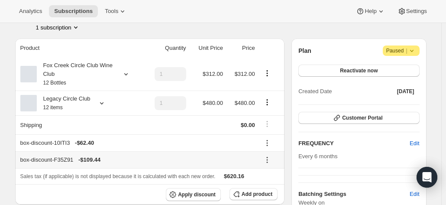
scroll to position [87, 0]
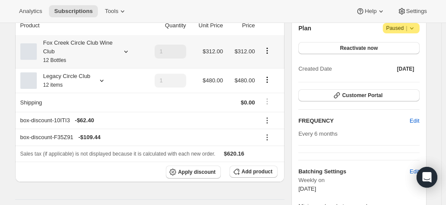
click at [268, 50] on icon "Product actions" at bounding box center [267, 50] width 9 height 9
click at [267, 65] on span "Edit box" at bounding box center [269, 67] width 20 height 6
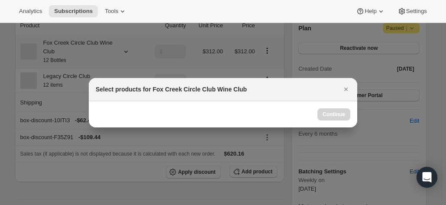
scroll to position [0, 0]
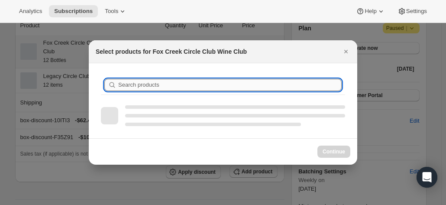
click at [150, 84] on input "Search products" at bounding box center [229, 85] width 223 height 12
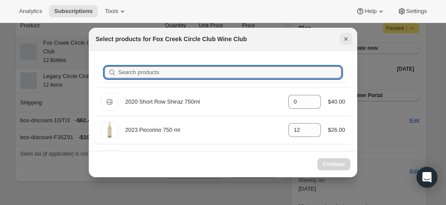
click at [344, 37] on icon "Close" at bounding box center [345, 39] width 9 height 9
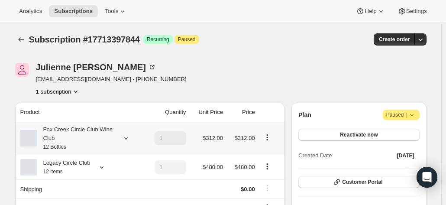
scroll to position [87, 0]
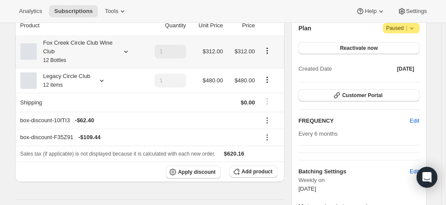
click at [268, 52] on icon "Product actions" at bounding box center [267, 50] width 9 height 9
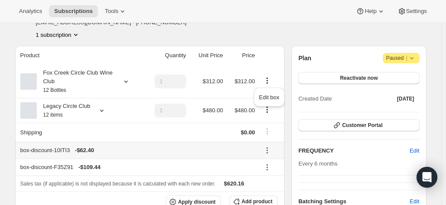
scroll to position [43, 0]
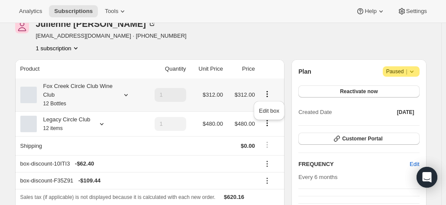
click at [266, 125] on div "Edit box" at bounding box center [269, 113] width 38 height 28
click at [271, 123] on icon "Product actions" at bounding box center [267, 123] width 9 height 9
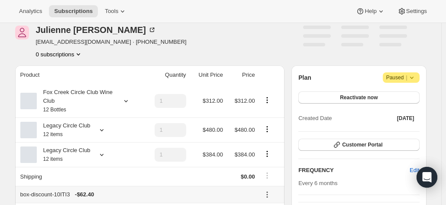
scroll to position [87, 0]
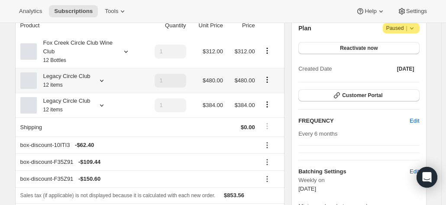
click at [267, 78] on icon "Product actions" at bounding box center [267, 79] width 9 height 9
click at [263, 110] on span "Remove" at bounding box center [269, 111] width 21 height 6
type input "0"
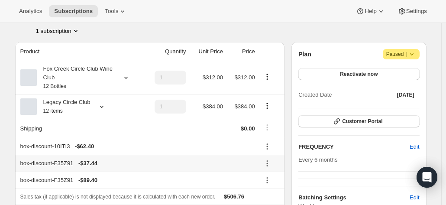
scroll to position [43, 0]
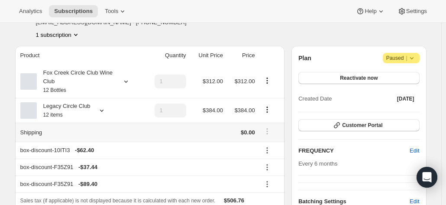
scroll to position [43, 0]
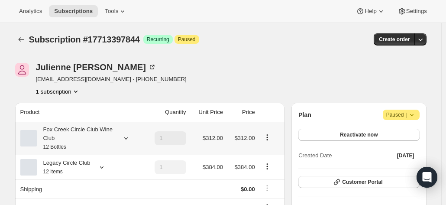
click at [267, 139] on icon "Product actions" at bounding box center [267, 137] width 9 height 9
drag, startPoint x: 217, startPoint y: 58, endPoint x: 64, endPoint y: 3, distance: 162.3
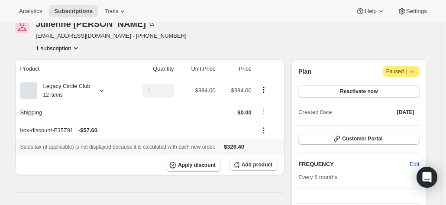
scroll to position [87, 0]
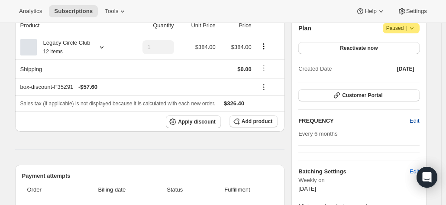
click at [414, 119] on span "Edit" at bounding box center [414, 120] width 10 height 9
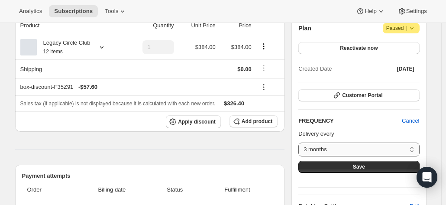
click at [324, 149] on select "3 months 4 months 6 months Custom..." at bounding box center [358, 149] width 121 height 14
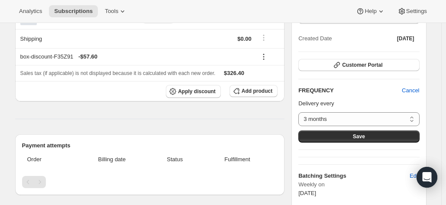
scroll to position [130, 0]
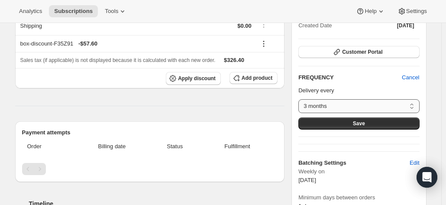
click at [318, 101] on select "3 months 4 months 6 months Custom..." at bounding box center [358, 106] width 121 height 14
select select "custom"
click at [300, 99] on select "3 months 4 months 6 months Custom..." at bounding box center [358, 106] width 121 height 14
select select "MONTH"
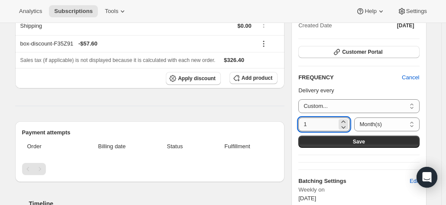
click at [317, 123] on input "1" at bounding box center [317, 124] width 39 height 14
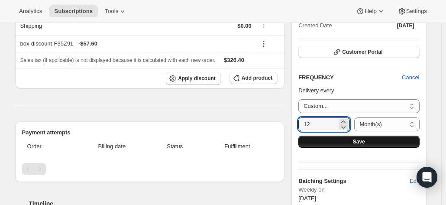
type input "12"
click at [324, 142] on button "Save" at bounding box center [358, 141] width 121 height 12
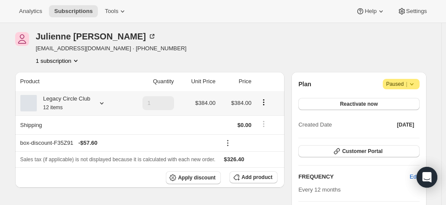
scroll to position [87, 0]
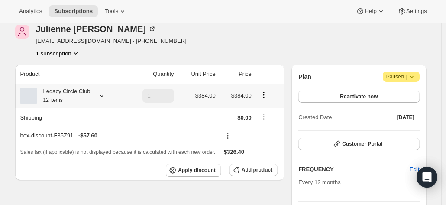
click at [101, 95] on icon at bounding box center [101, 95] width 9 height 9
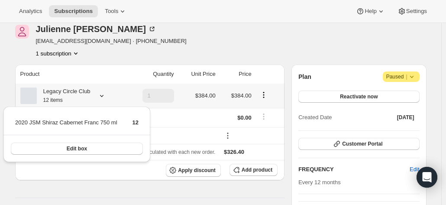
click at [101, 95] on icon at bounding box center [101, 95] width 9 height 9
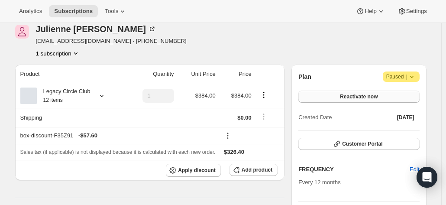
click at [350, 96] on span "Reactivate now" at bounding box center [359, 96] width 38 height 7
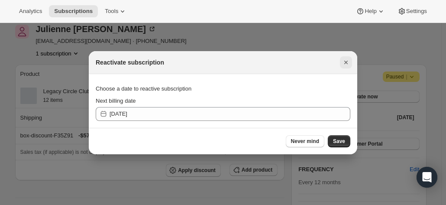
click at [344, 61] on icon "Close" at bounding box center [345, 62] width 9 height 9
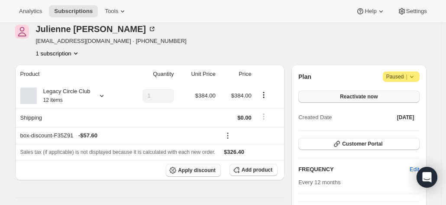
click at [358, 94] on span "Reactivate now" at bounding box center [359, 96] width 38 height 7
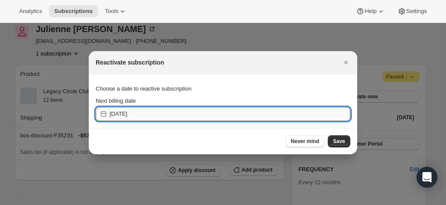
click at [157, 118] on input "2025-09-18" at bounding box center [229, 114] width 241 height 14
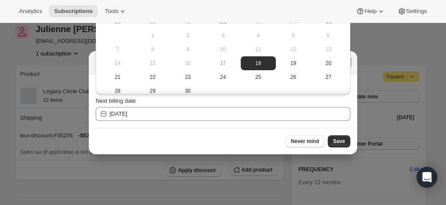
click at [411, 48] on div at bounding box center [223, 102] width 446 height 205
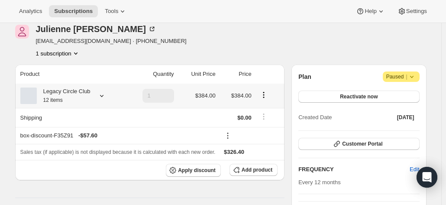
click at [265, 96] on icon "Product actions" at bounding box center [263, 94] width 9 height 9
click at [241, 171] on icon "button" at bounding box center [236, 169] width 9 height 9
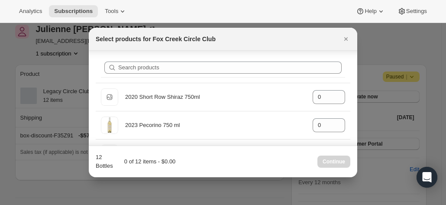
scroll to position [0, 0]
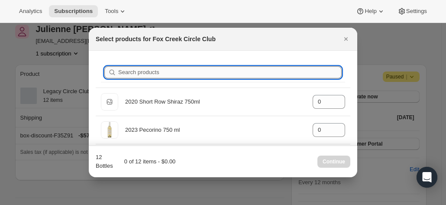
drag, startPoint x: 157, startPoint y: 73, endPoint x: 152, endPoint y: 72, distance: 4.8
click at [156, 73] on input "Search products" at bounding box center [229, 72] width 223 height 12
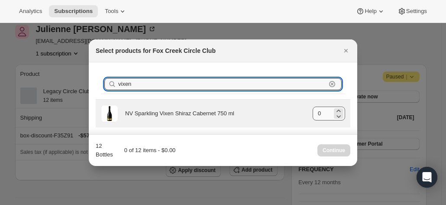
type input "vixen"
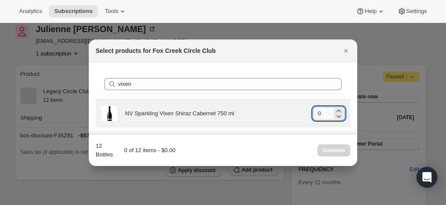
click at [324, 112] on input "0" at bounding box center [321, 113] width 19 height 14
click at [341, 109] on icon ":r6h:" at bounding box center [338, 110] width 9 height 9
click at [340, 109] on icon ":r6h:" at bounding box center [338, 110] width 9 height 9
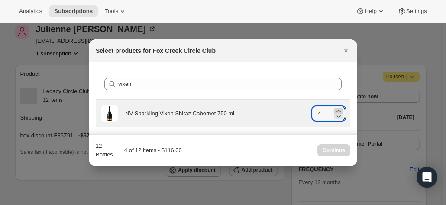
click at [340, 109] on icon ":r6h:" at bounding box center [338, 110] width 9 height 9
click at [339, 109] on icon ":r6h:" at bounding box center [338, 110] width 9 height 9
click at [341, 109] on icon ":r6h:" at bounding box center [338, 110] width 9 height 9
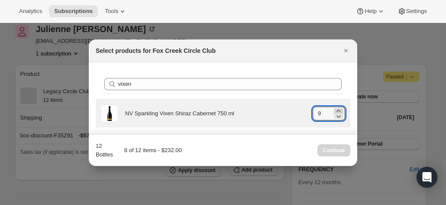
click at [341, 109] on icon ":r6h:" at bounding box center [338, 110] width 9 height 9
type input "12"
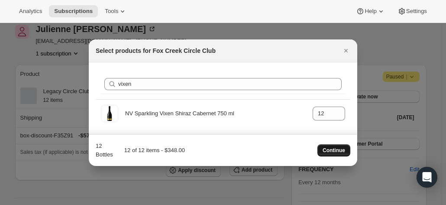
click at [338, 151] on span "Continue" at bounding box center [333, 150] width 22 height 7
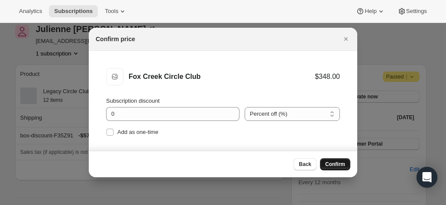
click at [339, 165] on span "Confirm" at bounding box center [335, 164] width 20 height 7
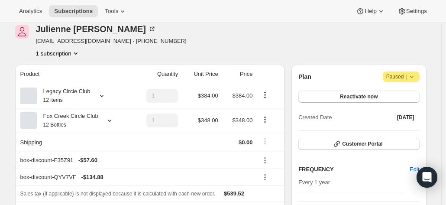
scroll to position [130, 0]
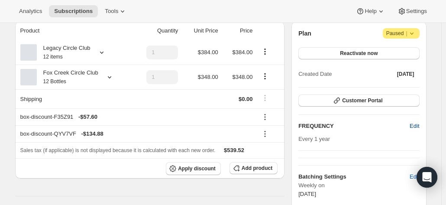
click at [415, 127] on span "Edit" at bounding box center [414, 126] width 10 height 9
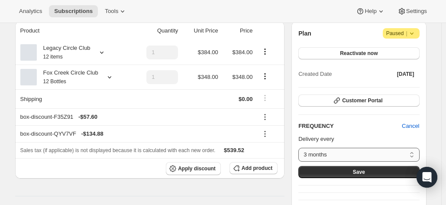
click at [337, 150] on select "3 months 4 months 6 months Custom..." at bounding box center [358, 155] width 121 height 14
select select "MONTH#6"
click at [300, 148] on select "3 months 4 months 6 months Custom..." at bounding box center [358, 155] width 121 height 14
click at [346, 168] on button "Save" at bounding box center [358, 172] width 121 height 12
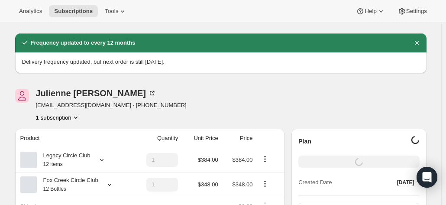
scroll to position [87, 0]
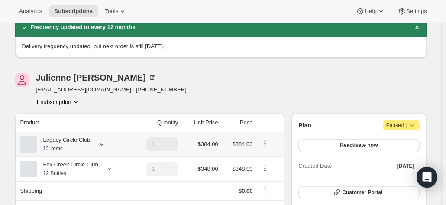
click at [263, 141] on icon "Product actions" at bounding box center [264, 143] width 9 height 9
click at [266, 143] on icon "Product actions" at bounding box center [264, 143] width 9 height 9
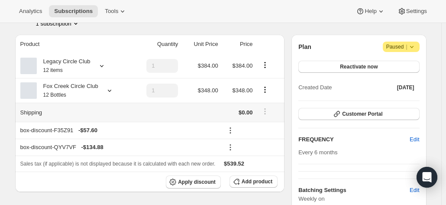
scroll to position [173, 0]
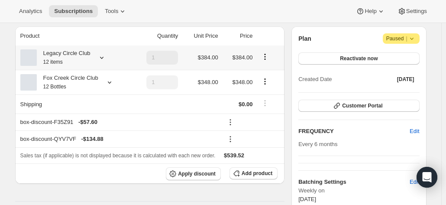
click at [263, 57] on icon "Product actions" at bounding box center [264, 56] width 9 height 9
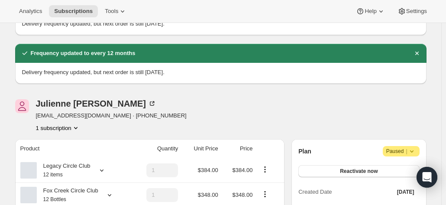
scroll to position [0, 0]
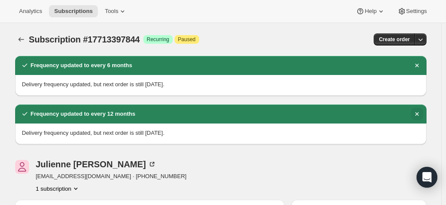
click at [414, 112] on icon "Dismiss notification" at bounding box center [416, 113] width 9 height 9
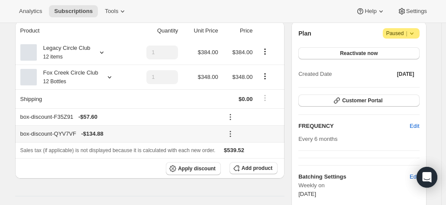
scroll to position [87, 0]
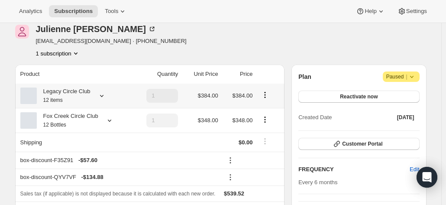
click at [269, 95] on icon "Product actions" at bounding box center [264, 94] width 9 height 9
click at [262, 110] on span "Edit box" at bounding box center [266, 111] width 20 height 6
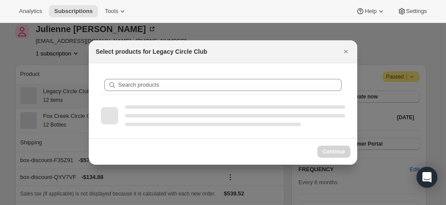
scroll to position [0, 0]
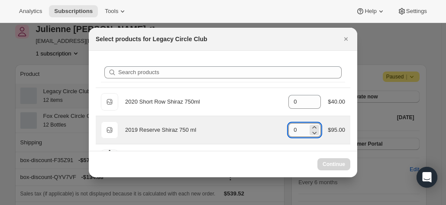
click at [295, 128] on input "0" at bounding box center [297, 130] width 19 height 14
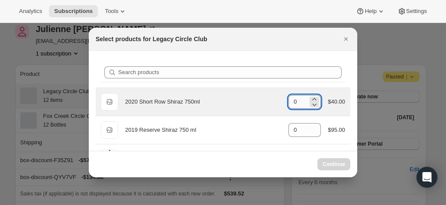
click at [293, 101] on input "0" at bounding box center [297, 102] width 19 height 14
click at [310, 97] on icon ":rg7:" at bounding box center [314, 99] width 9 height 9
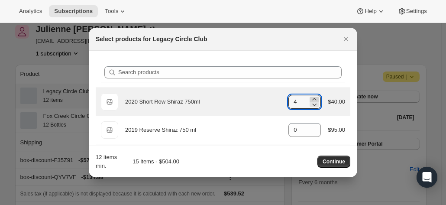
click at [310, 97] on icon ":rg7:" at bounding box center [314, 99] width 9 height 9
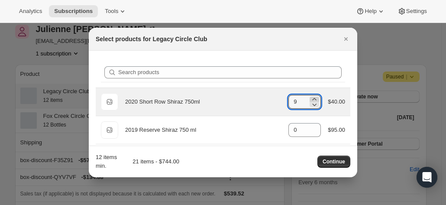
click at [310, 97] on icon ":rg7:" at bounding box center [314, 99] width 9 height 9
type input "12"
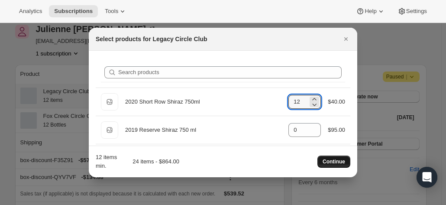
click at [334, 161] on span "Continue" at bounding box center [333, 161] width 22 height 7
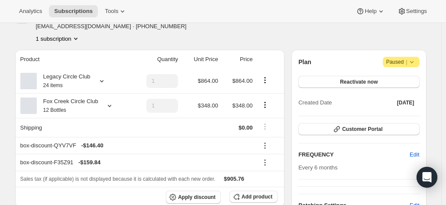
scroll to position [173, 0]
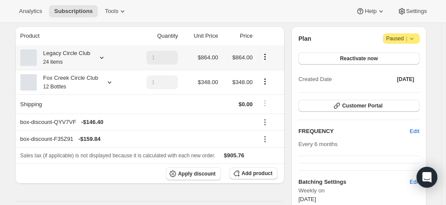
click at [265, 57] on icon "Product actions" at bounding box center [264, 56] width 9 height 9
click at [265, 73] on span "Edit box" at bounding box center [266, 73] width 20 height 6
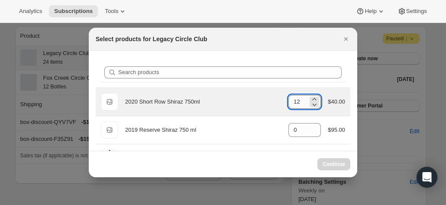
click at [299, 100] on input "12" at bounding box center [297, 102] width 19 height 14
drag, startPoint x: 297, startPoint y: 101, endPoint x: 279, endPoint y: 100, distance: 18.6
click at [279, 100] on div "Default Title 2020 Short Row Shiraz 750ml gid://shopify/ProductVariant/42071335…" at bounding box center [223, 101] width 244 height 17
click at [313, 103] on icon ":rmf:" at bounding box center [314, 104] width 9 height 9
click at [310, 104] on icon ":rmf:" at bounding box center [314, 104] width 9 height 9
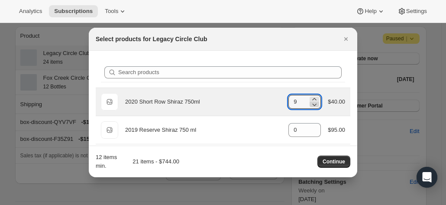
click at [310, 104] on icon ":rmf:" at bounding box center [314, 104] width 9 height 9
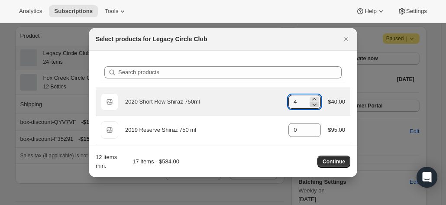
click at [310, 104] on icon ":rmf:" at bounding box center [314, 104] width 9 height 9
type input "0"
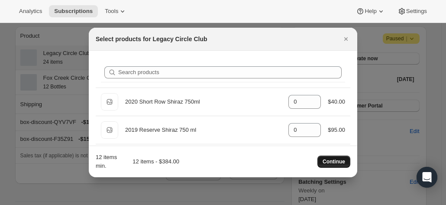
click at [334, 161] on span "Continue" at bounding box center [333, 161] width 22 height 7
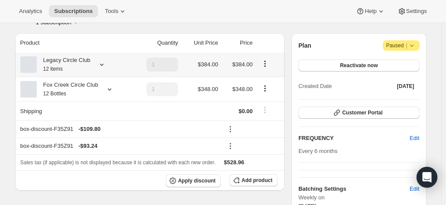
scroll to position [216, 0]
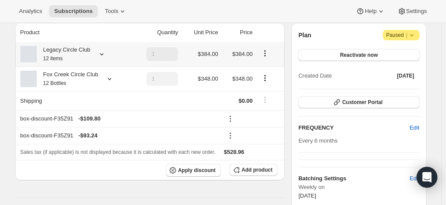
click at [265, 57] on icon "Product actions" at bounding box center [264, 53] width 9 height 9
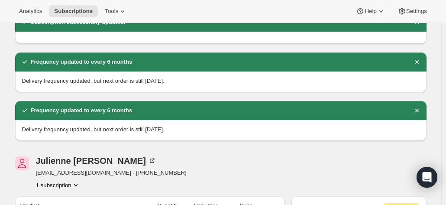
scroll to position [0, 0]
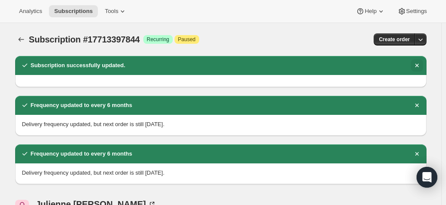
click at [415, 64] on icon "Dismiss notification" at bounding box center [416, 65] width 9 height 9
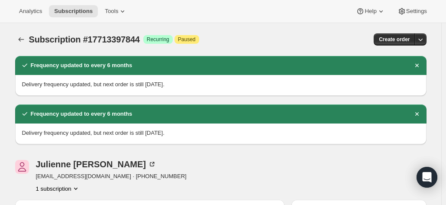
click at [415, 64] on icon "Dismiss notification" at bounding box center [416, 65] width 9 height 9
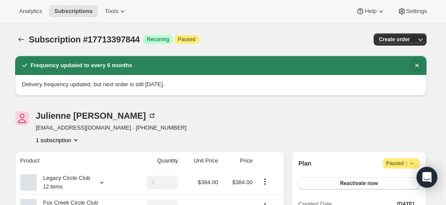
click at [418, 65] on icon "Dismiss notification" at bounding box center [415, 65] width 3 height 3
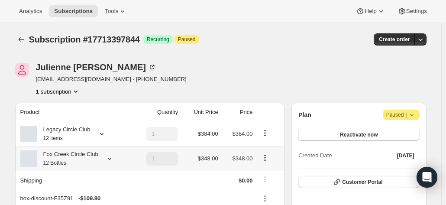
scroll to position [43, 0]
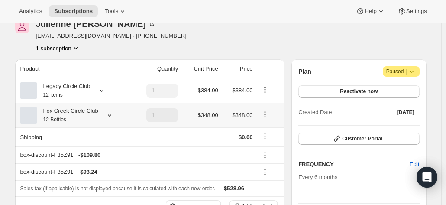
click at [265, 115] on icon "Product actions" at bounding box center [264, 113] width 1 height 1
click at [108, 116] on icon at bounding box center [109, 115] width 3 height 2
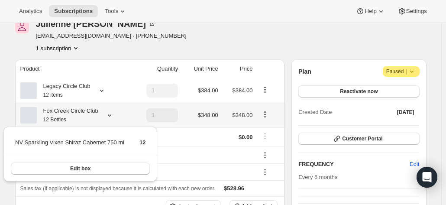
click at [108, 116] on icon at bounding box center [109, 115] width 3 height 2
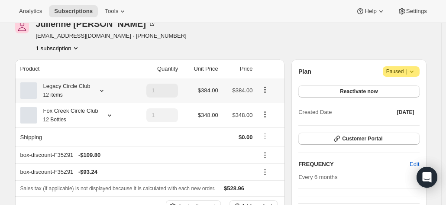
click at [101, 90] on icon at bounding box center [101, 91] width 3 height 2
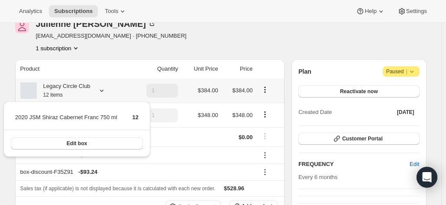
click at [266, 90] on icon "Product actions" at bounding box center [264, 89] width 9 height 9
click at [315, 45] on div "[PERSON_NAME] [EMAIL_ADDRESS][DOMAIN_NAME] · [PHONE_NUMBER] 1 subscription" at bounding box center [220, 35] width 411 height 33
click at [253, 45] on div "[PERSON_NAME] [EMAIL_ADDRESS][DOMAIN_NAME] · [PHONE_NUMBER] 1 subscription" at bounding box center [159, 35] width 288 height 33
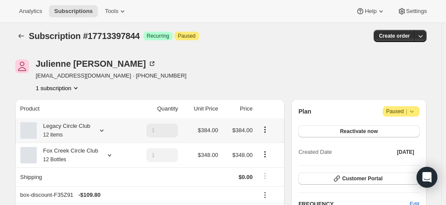
scroll to position [0, 0]
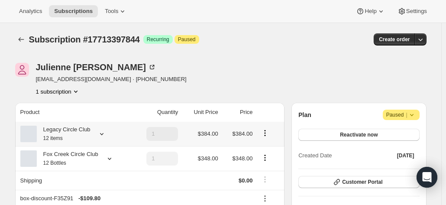
click at [266, 135] on icon "Product actions" at bounding box center [264, 132] width 9 height 9
click at [266, 164] on span "Remove" at bounding box center [266, 164] width 21 height 6
type input "0"
click at [147, 136] on td "1" at bounding box center [156, 134] width 50 height 24
click at [76, 93] on icon "Product actions" at bounding box center [75, 91] width 9 height 9
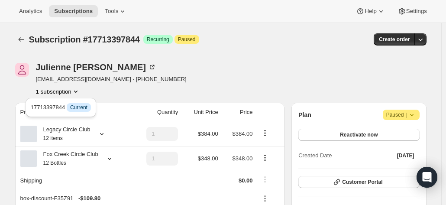
click at [171, 84] on div "[PERSON_NAME] [EMAIL_ADDRESS][DOMAIN_NAME] · [PHONE_NUMBER] 1 subscription" at bounding box center [159, 79] width 288 height 33
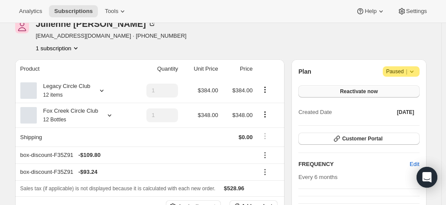
click at [318, 94] on button "Reactivate now" at bounding box center [358, 91] width 121 height 12
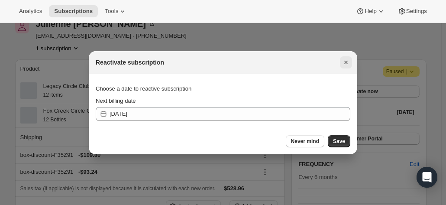
click at [345, 61] on icon "Close" at bounding box center [345, 62] width 9 height 9
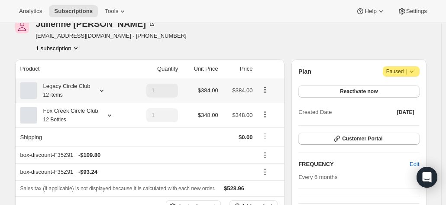
click at [264, 91] on icon "Product actions" at bounding box center [264, 89] width 9 height 9
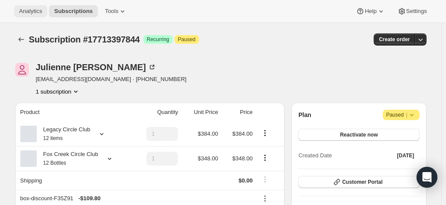
click at [29, 8] on span "Analytics" at bounding box center [30, 11] width 23 height 7
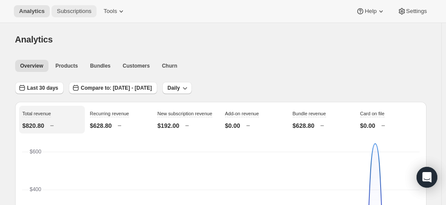
click at [68, 10] on span "Subscriptions" at bounding box center [74, 11] width 35 height 7
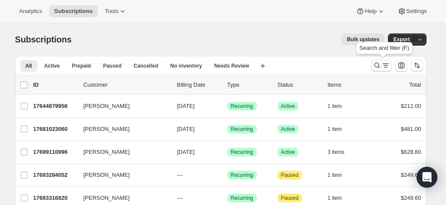
click at [381, 64] on icon "Search and filter results" at bounding box center [376, 65] width 9 height 9
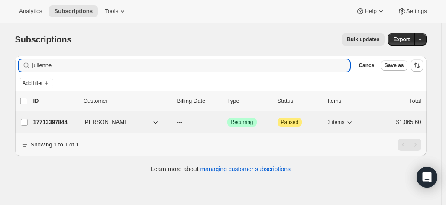
type input "julienne"
click at [107, 122] on span "[PERSON_NAME]" at bounding box center [106, 122] width 46 height 9
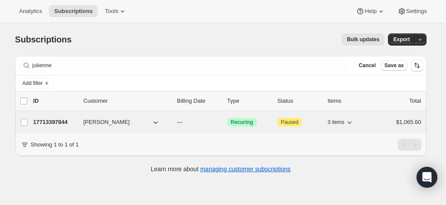
click at [101, 122] on span "[PERSON_NAME]" at bounding box center [106, 122] width 46 height 9
click at [64, 118] on p "17713397844" at bounding box center [54, 122] width 43 height 9
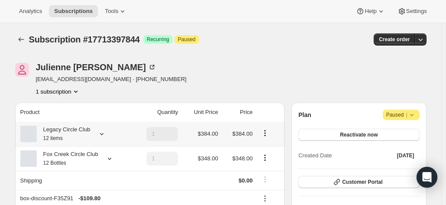
click at [263, 136] on icon "Product actions" at bounding box center [264, 132] width 9 height 9
click at [156, 90] on div "Julienne Leach julesleach@gmail.com · +61405348148 1 subscription" at bounding box center [159, 79] width 288 height 33
click at [262, 134] on icon "Product actions" at bounding box center [264, 132] width 9 height 9
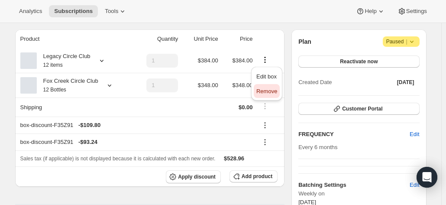
scroll to position [87, 0]
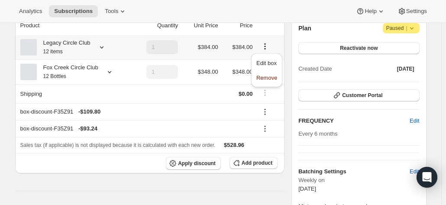
click at [266, 45] on icon "Product actions" at bounding box center [264, 46] width 9 height 9
click at [105, 48] on icon at bounding box center [101, 47] width 9 height 9
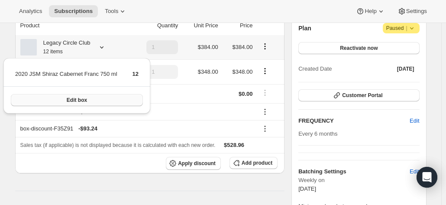
click at [107, 101] on button "Edit box" at bounding box center [77, 100] width 132 height 12
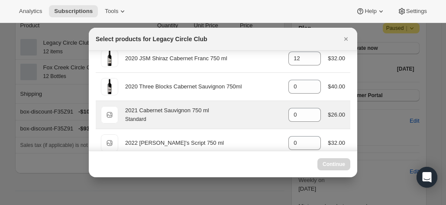
scroll to position [40, 0]
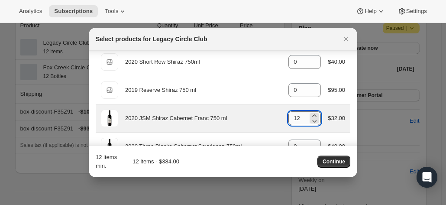
drag, startPoint x: 301, startPoint y: 118, endPoint x: 287, endPoint y: 118, distance: 13.4
click at [288, 118] on input "12" at bounding box center [297, 118] width 19 height 14
click at [312, 120] on icon ":rld:" at bounding box center [314, 121] width 4 height 3
click at [311, 119] on icon ":rld:" at bounding box center [314, 120] width 9 height 9
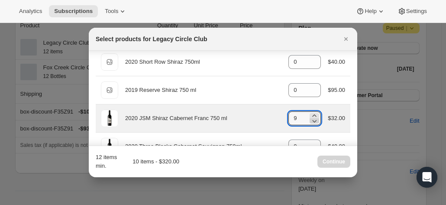
click at [311, 119] on icon ":rld:" at bounding box center [314, 120] width 9 height 9
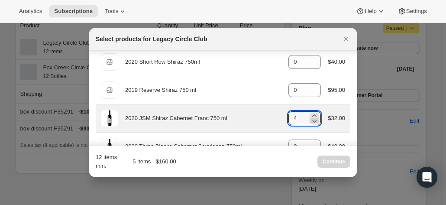
click at [311, 119] on icon ":rld:" at bounding box center [314, 120] width 9 height 9
type input "0"
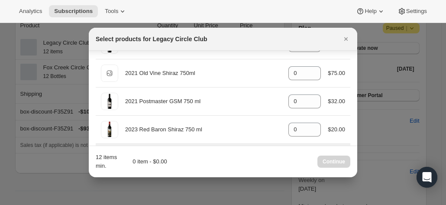
scroll to position [481, 0]
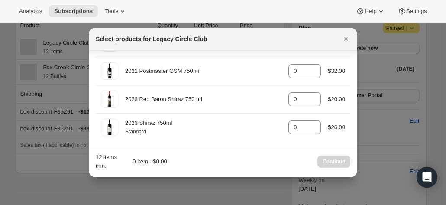
click at [260, 164] on div "12 items min. 0 item - $0.00 Continue" at bounding box center [223, 161] width 254 height 17
click at [347, 38] on icon "Close" at bounding box center [345, 39] width 9 height 9
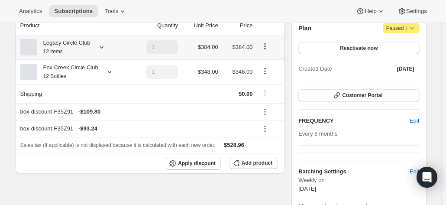
click at [96, 48] on div at bounding box center [100, 47] width 12 height 9
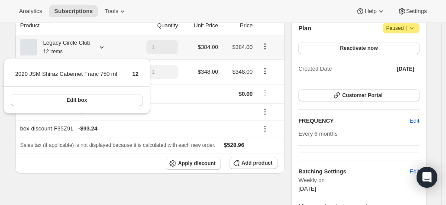
click at [269, 46] on icon "Product actions" at bounding box center [264, 46] width 9 height 9
click at [265, 47] on icon "Product actions" at bounding box center [264, 45] width 1 height 1
click at [266, 77] on span "Remove" at bounding box center [266, 77] width 21 height 6
type input "0"
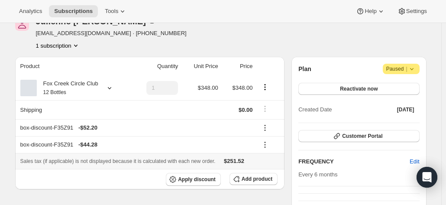
scroll to position [43, 0]
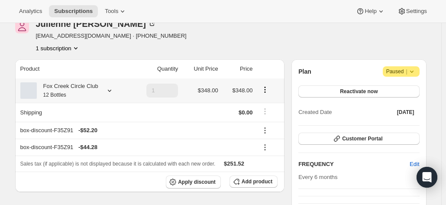
click at [106, 92] on icon at bounding box center [109, 90] width 9 height 9
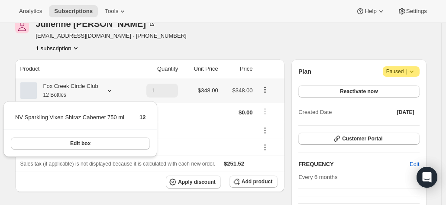
click at [106, 92] on icon at bounding box center [109, 90] width 9 height 9
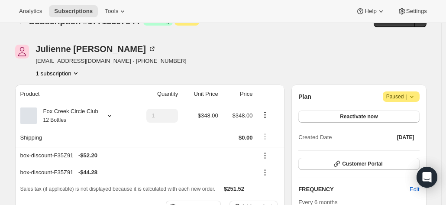
scroll to position [0, 0]
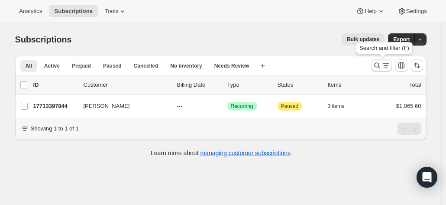
click at [375, 66] on icon "Search and filter results" at bounding box center [376, 65] width 9 height 9
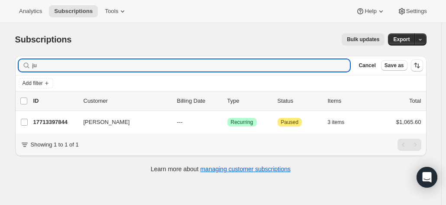
type input "j"
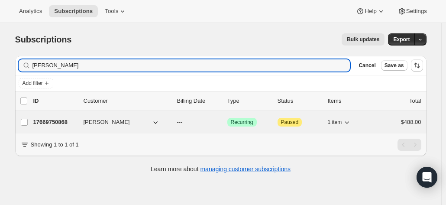
type input "david calver"
click at [67, 121] on p "17669750868" at bounding box center [54, 122] width 43 height 9
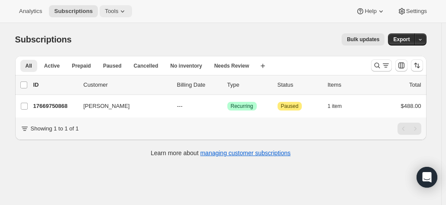
click at [107, 11] on span "Tools" at bounding box center [111, 11] width 13 height 7
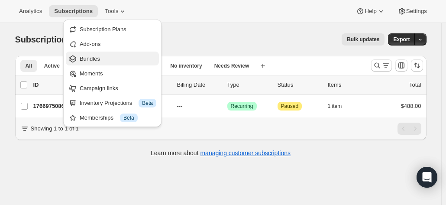
click at [87, 59] on span "Bundles" at bounding box center [90, 58] width 20 height 6
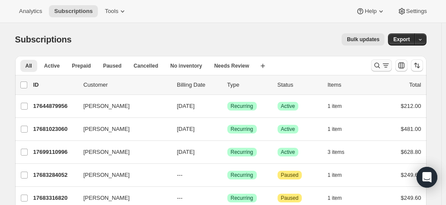
click at [379, 65] on icon "Search and filter results" at bounding box center [376, 65] width 9 height 9
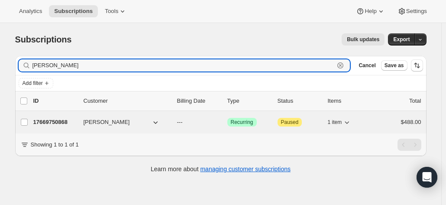
type input "[PERSON_NAME]"
click at [50, 121] on p "17669750868" at bounding box center [54, 122] width 43 height 9
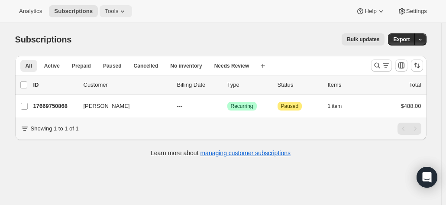
click at [105, 8] on span "Tools" at bounding box center [111, 11] width 13 height 7
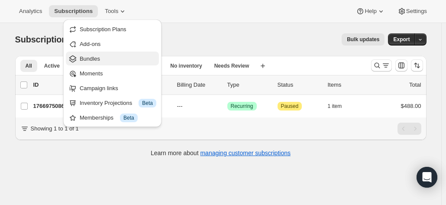
click at [90, 59] on span "Bundles" at bounding box center [90, 58] width 20 height 6
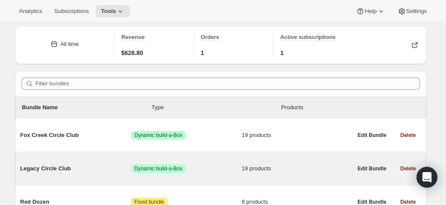
scroll to position [43, 0]
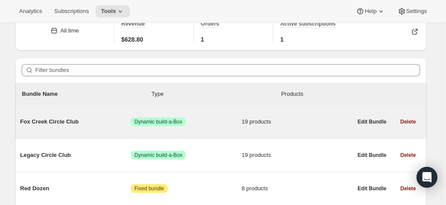
click at [59, 124] on span "Fox Creek Circle Club" at bounding box center [75, 121] width 111 height 9
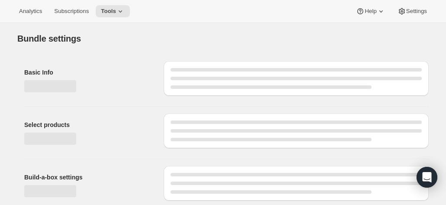
type input "Fox Creek Circle Club"
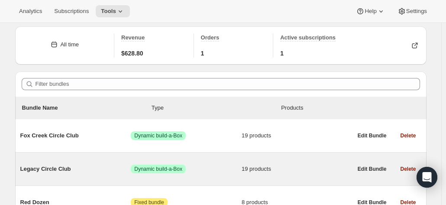
scroll to position [43, 0]
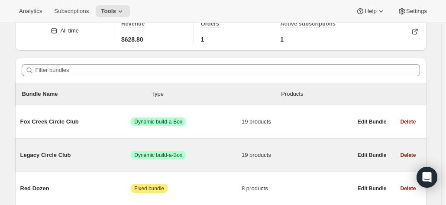
click at [55, 154] on span "Legacy Circle Club" at bounding box center [75, 155] width 111 height 9
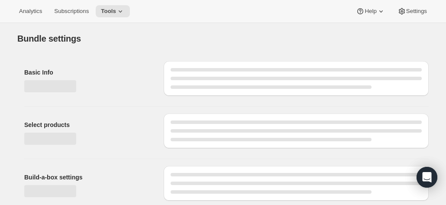
type input "Legacy Circle Club"
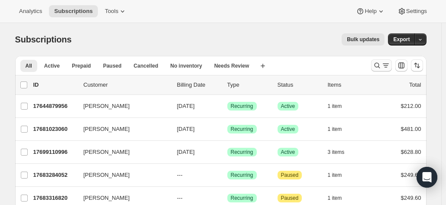
click at [381, 64] on icon "Search and filter results" at bounding box center [376, 65] width 9 height 9
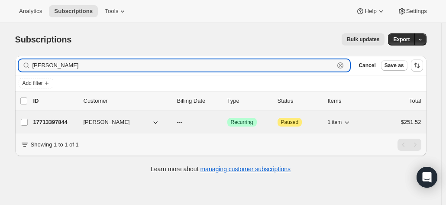
type input "julienne leach"
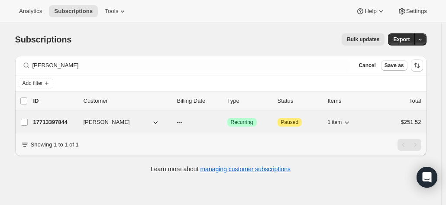
click at [60, 120] on p "17713397844" at bounding box center [54, 122] width 43 height 9
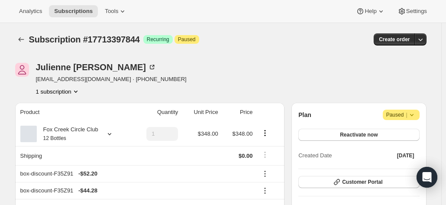
click at [415, 64] on div "Julienne Leach julesleach@gmail.com · +61405348148 1 subscription" at bounding box center [220, 79] width 411 height 33
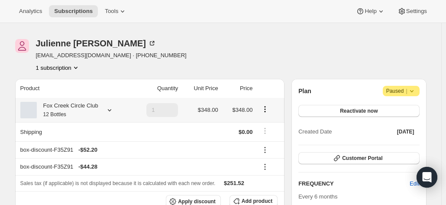
scroll to position [43, 0]
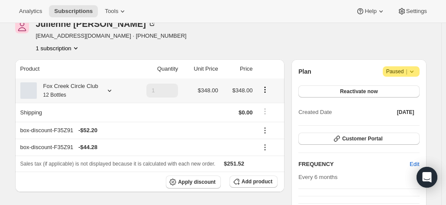
click at [66, 95] on small "12 Bottles" at bounding box center [54, 95] width 23 height 6
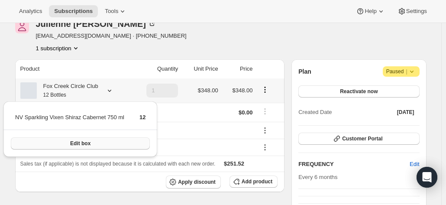
click at [77, 139] on button "Edit box" at bounding box center [80, 143] width 139 height 12
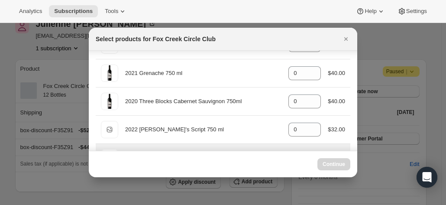
scroll to position [216, 0]
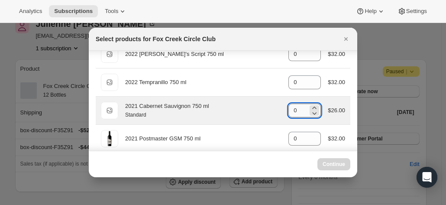
click at [293, 106] on input "0" at bounding box center [297, 110] width 19 height 14
click at [312, 105] on icon ":rm0:" at bounding box center [314, 107] width 9 height 9
click at [311, 105] on icon ":rm0:" at bounding box center [314, 107] width 9 height 9
click at [311, 104] on icon ":rm0:" at bounding box center [314, 107] width 9 height 9
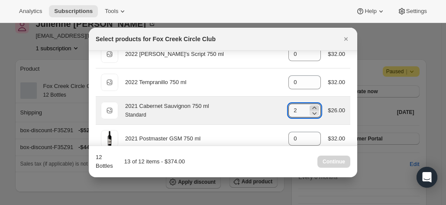
click at [311, 104] on icon ":rm0:" at bounding box center [314, 107] width 9 height 9
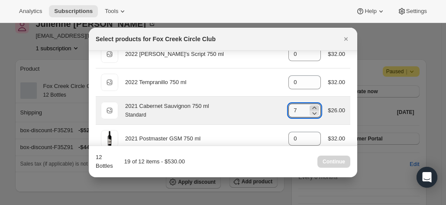
click at [311, 104] on icon ":rm0:" at bounding box center [314, 107] width 9 height 9
click at [310, 105] on icon ":rm0:" at bounding box center [314, 107] width 9 height 9
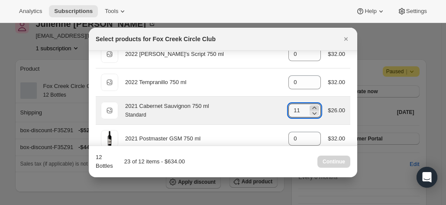
type input "12"
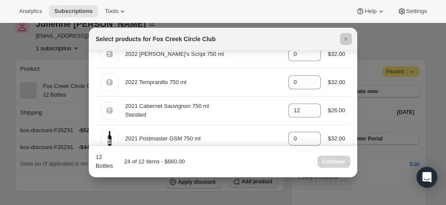
click at [16, 180] on div at bounding box center [223, 102] width 446 height 205
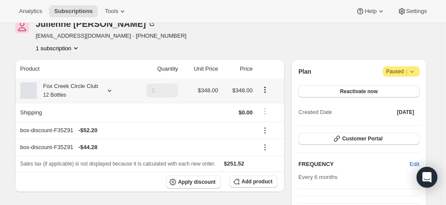
click at [79, 95] on div "Fox Creek Circle Club 12 Bottles" at bounding box center [67, 90] width 61 height 17
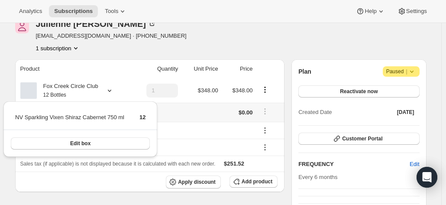
click at [204, 116] on td at bounding box center [200, 112] width 40 height 19
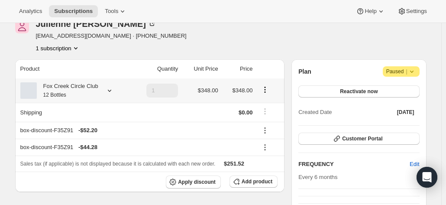
click at [106, 91] on icon at bounding box center [109, 90] width 9 height 9
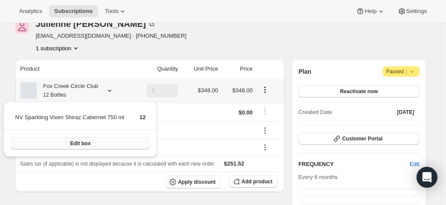
click at [74, 144] on span "Edit box" at bounding box center [80, 143] width 20 height 7
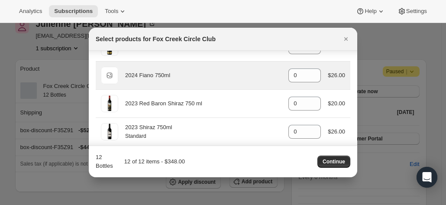
scroll to position [481, 0]
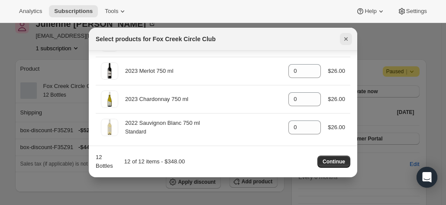
click at [344, 37] on icon "Close" at bounding box center [345, 39] width 9 height 9
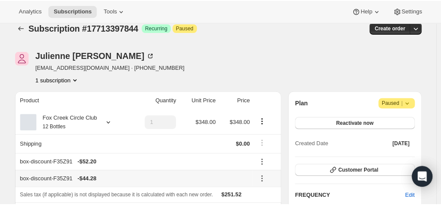
scroll to position [0, 0]
